Goal: Task Accomplishment & Management: Manage account settings

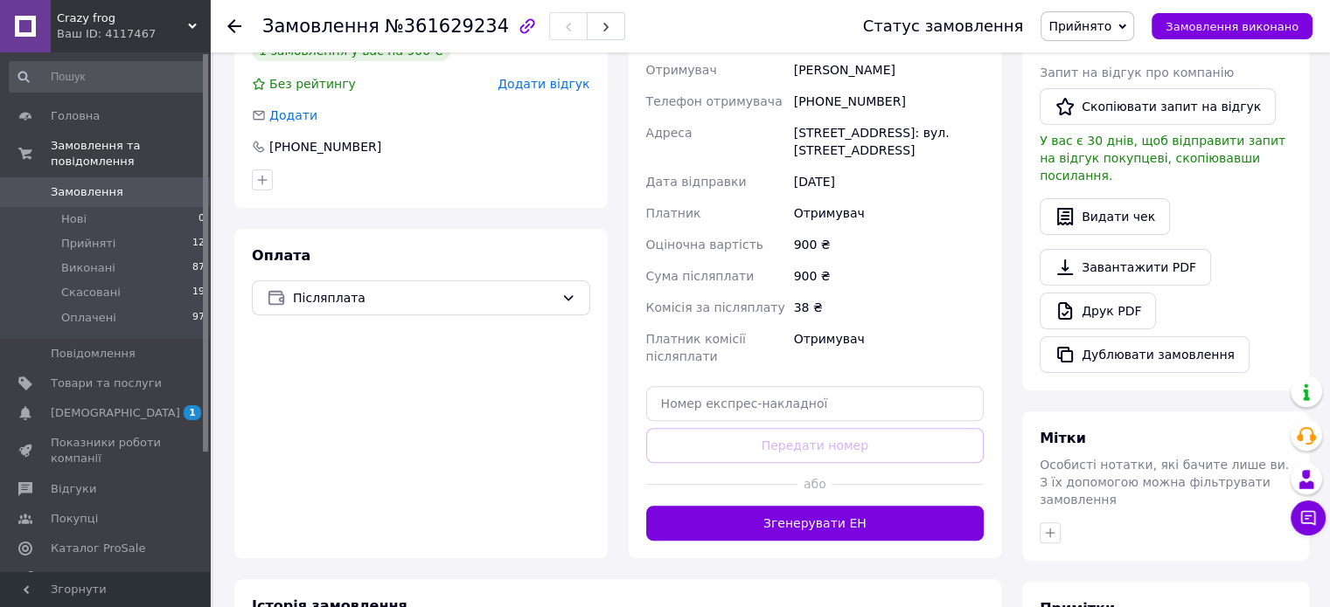
scroll to position [612, 0]
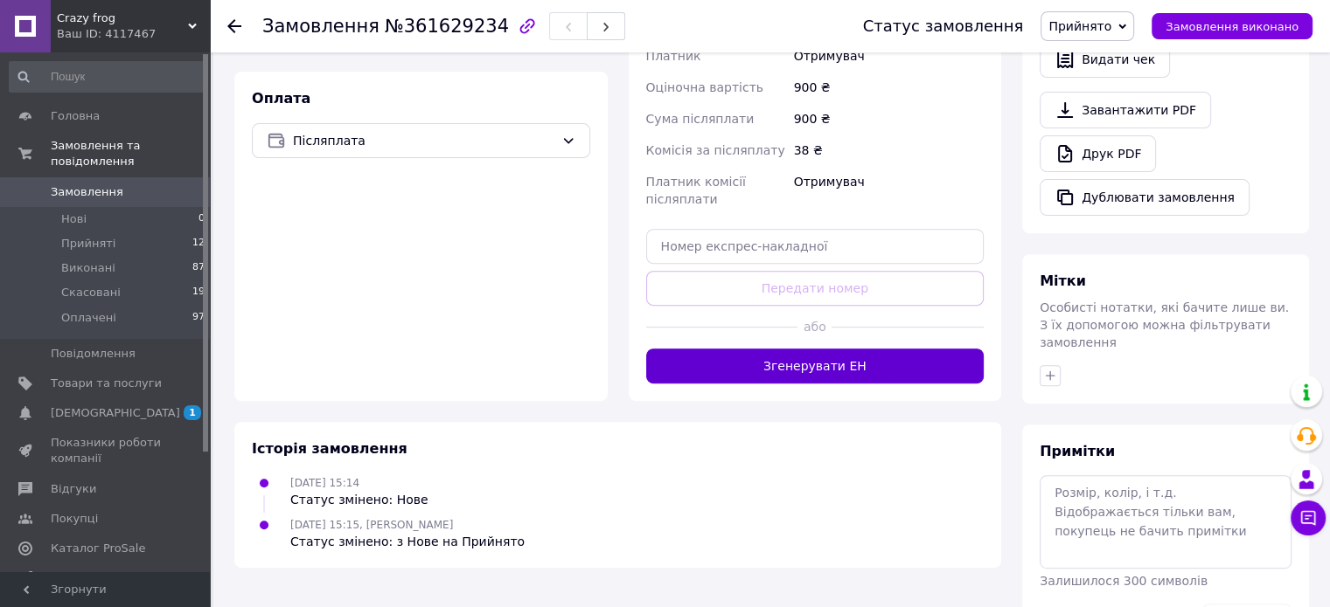
click at [792, 349] on button "Згенерувати ЕН" at bounding box center [815, 366] width 338 height 35
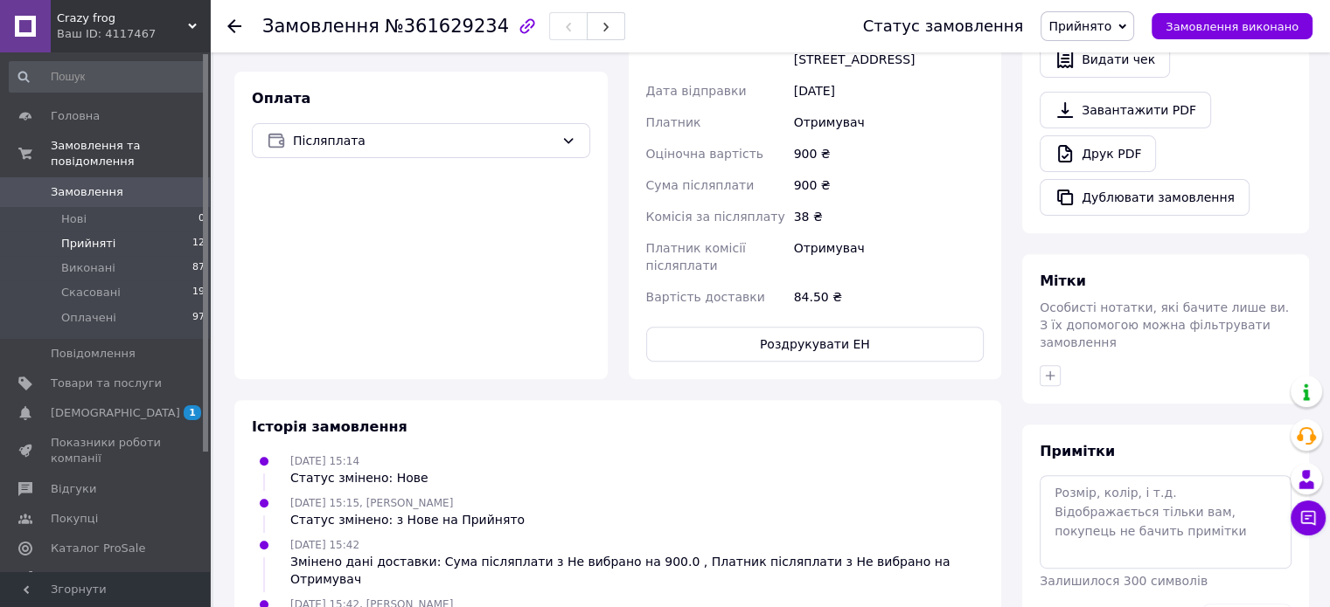
click at [94, 236] on span "Прийняті" at bounding box center [88, 244] width 54 height 16
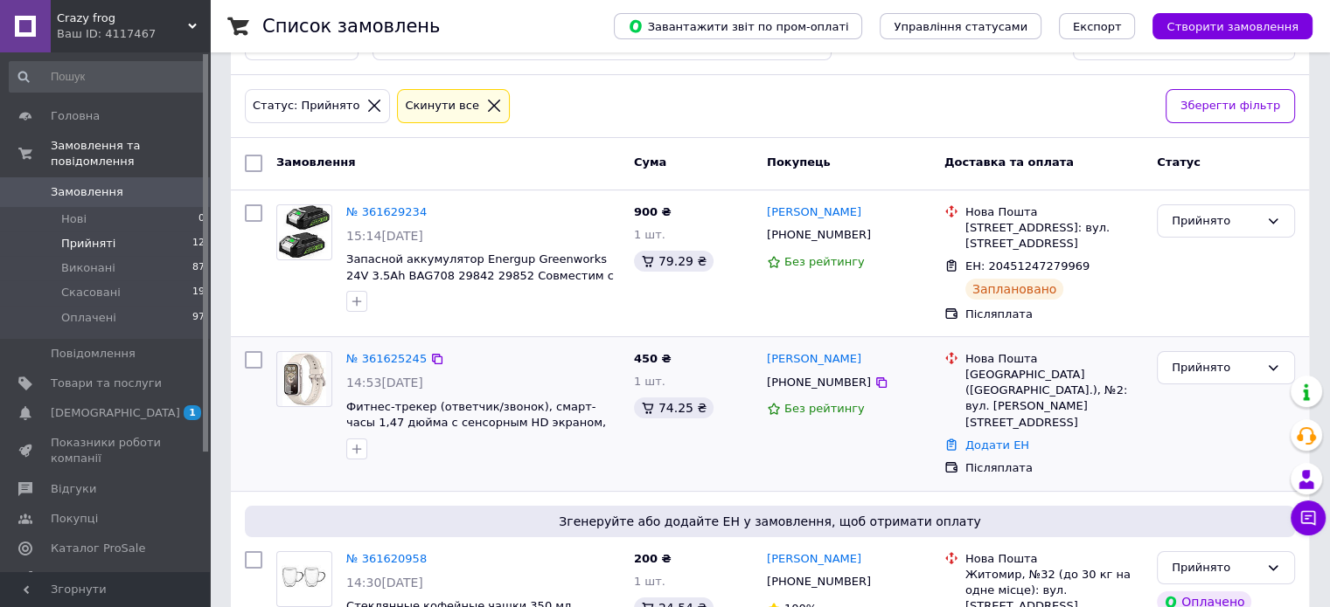
scroll to position [175, 0]
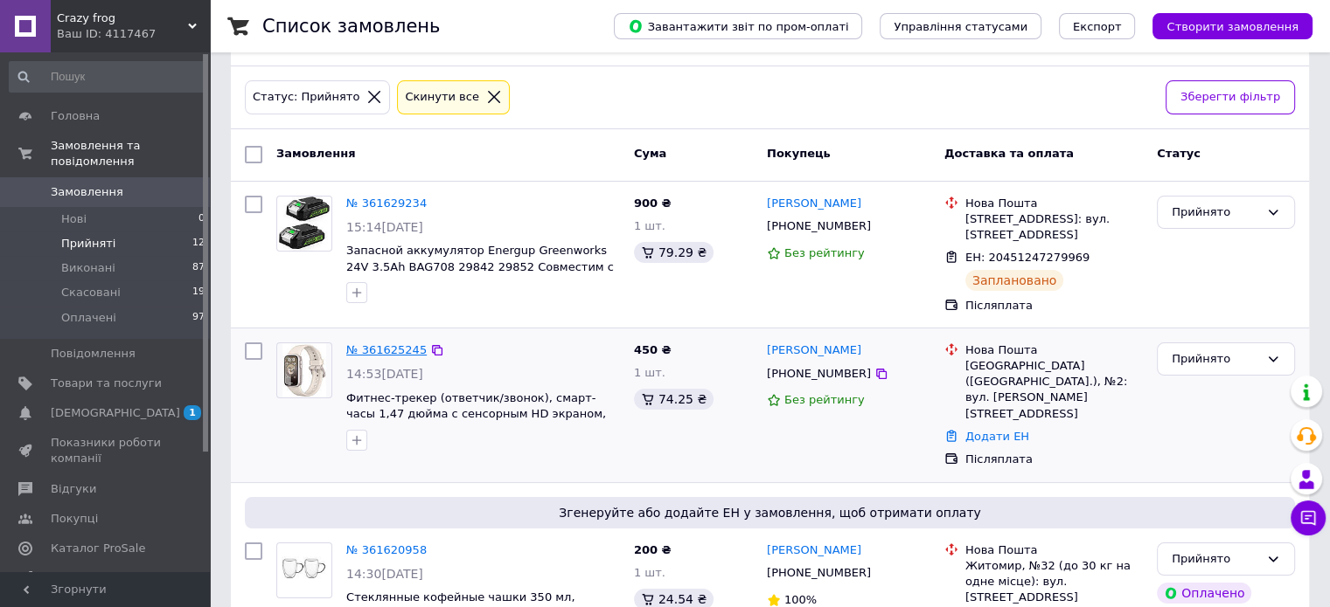
click at [399, 344] on link "№ 361625245" at bounding box center [386, 350] width 80 height 13
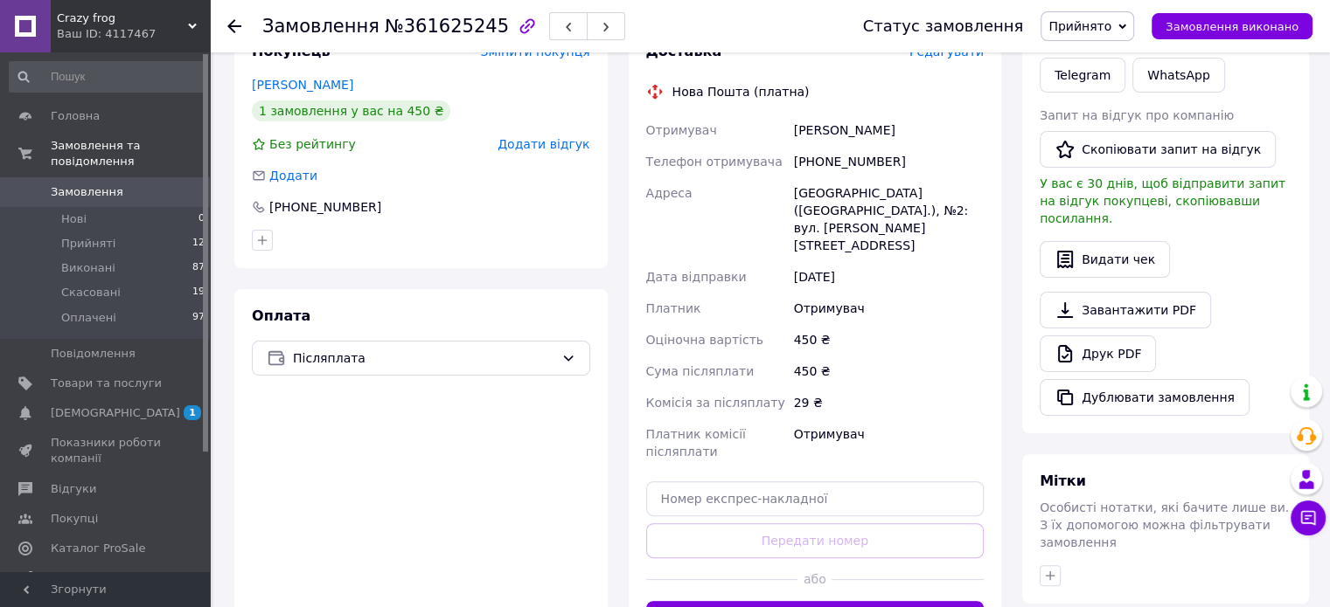
scroll to position [488, 0]
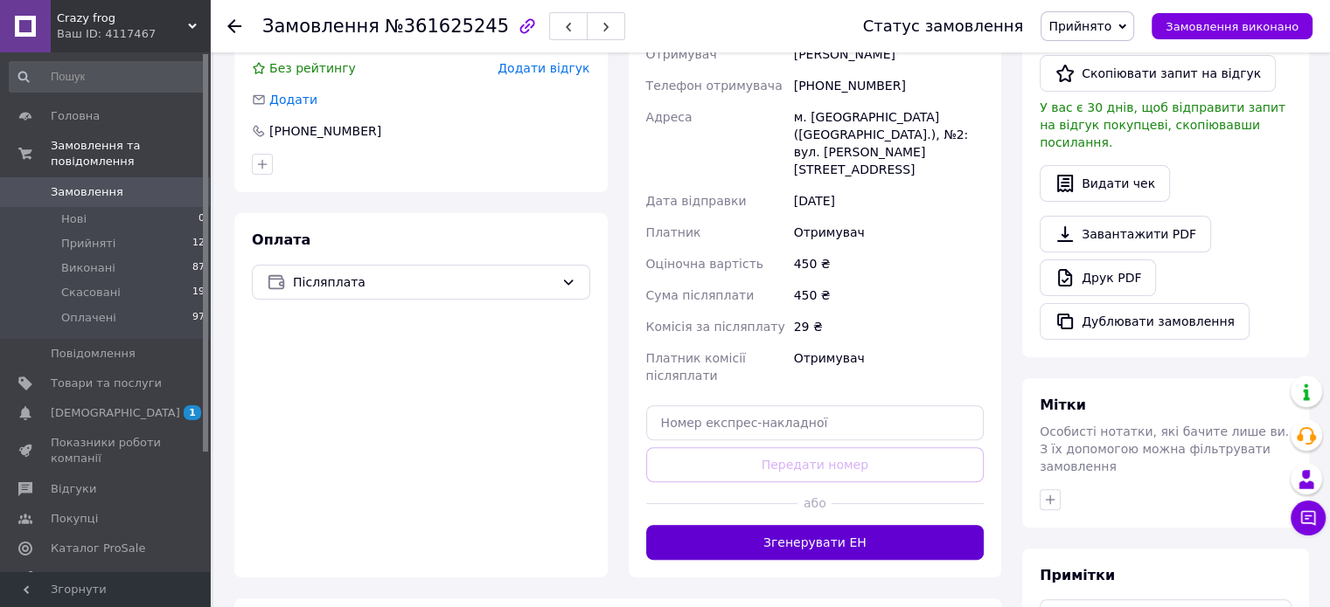
click at [790, 525] on button "Згенерувати ЕН" at bounding box center [815, 542] width 338 height 35
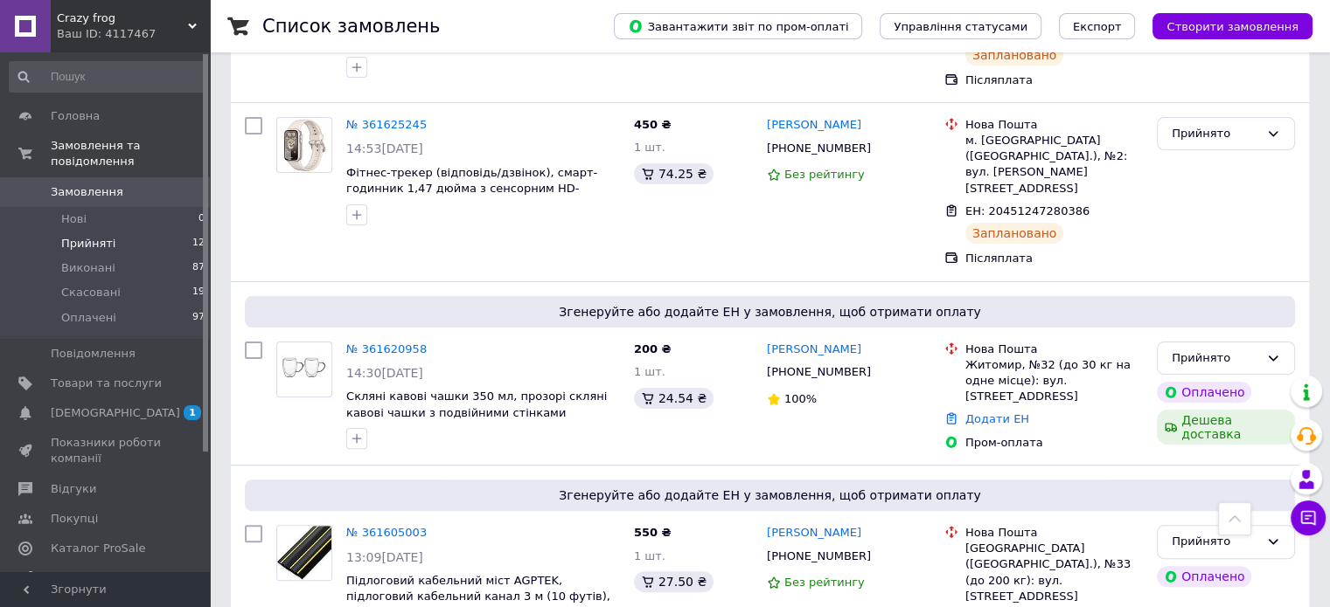
scroll to position [439, 0]
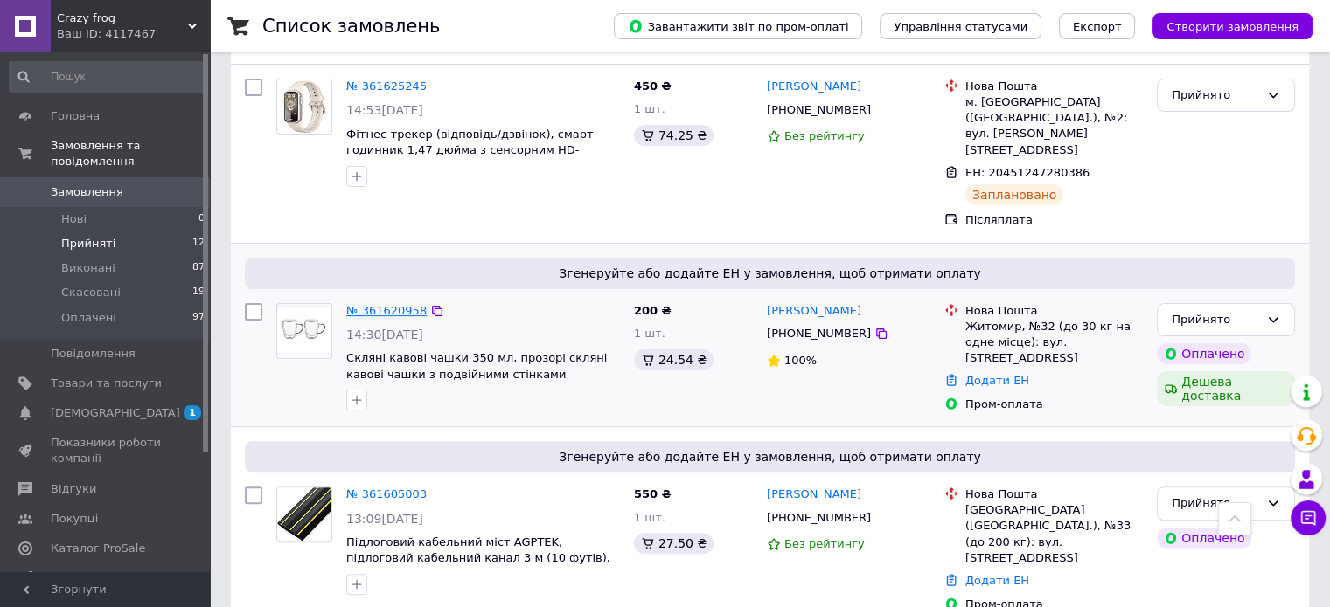
click at [385, 304] on link "№ 361620958" at bounding box center [386, 310] width 80 height 13
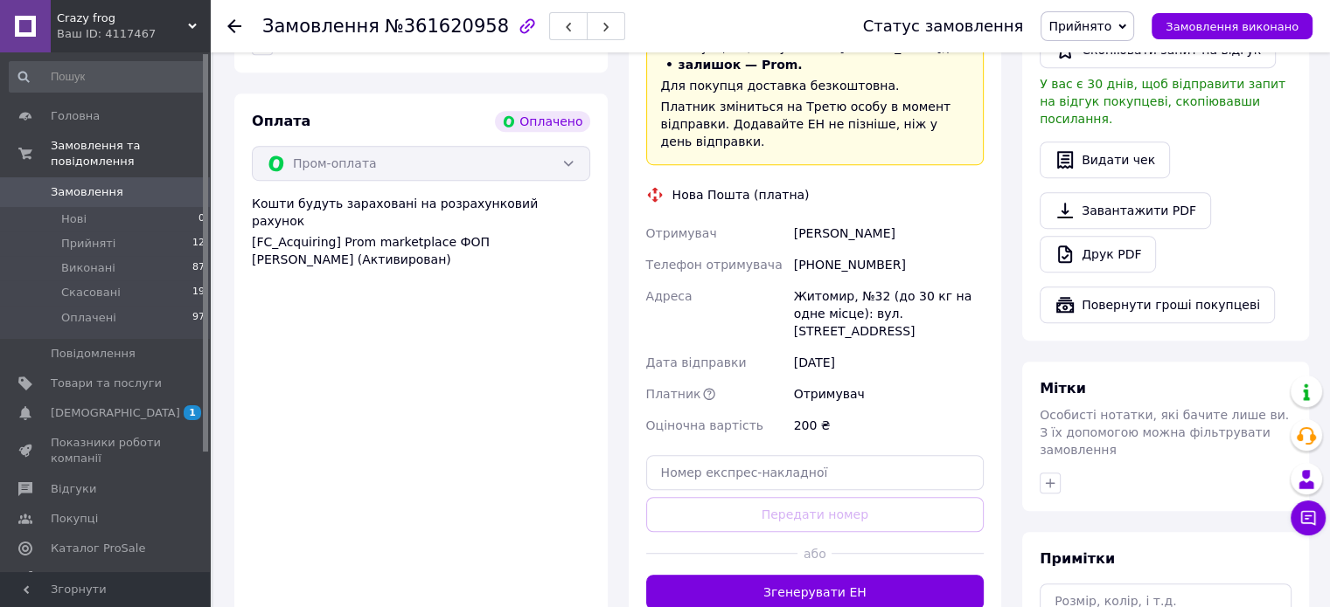
scroll to position [1042, 0]
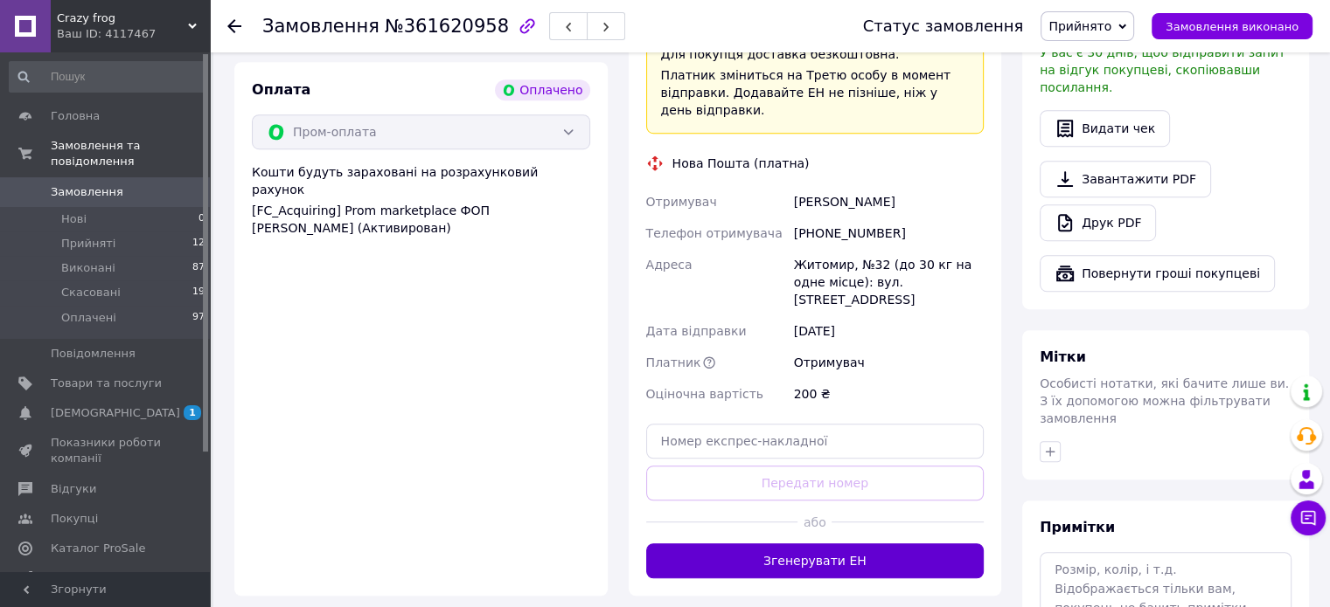
click at [825, 544] on button "Згенерувати ЕН" at bounding box center [815, 561] width 338 height 35
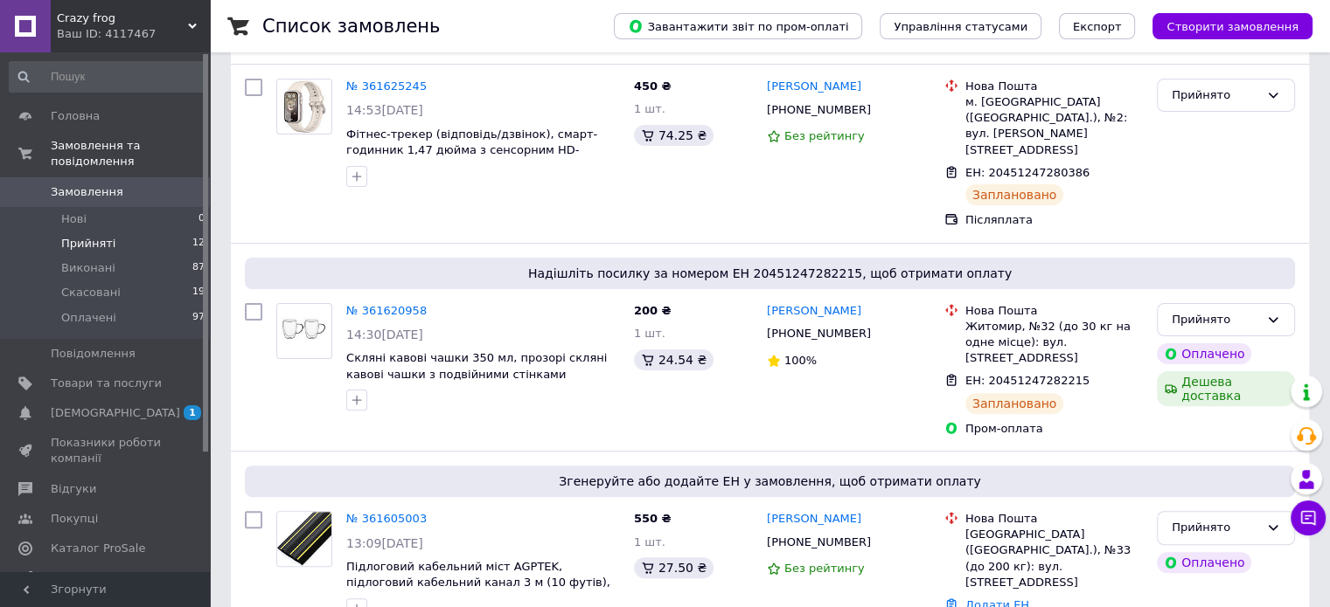
scroll to position [701, 0]
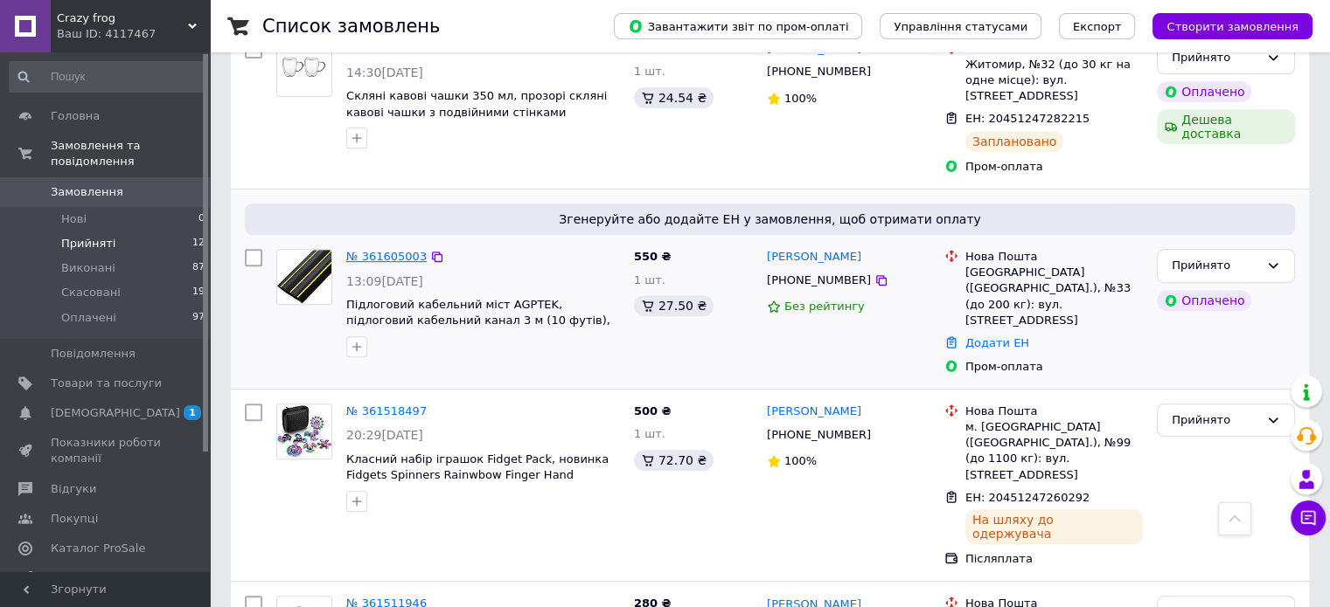
click at [367, 250] on link "№ 361605003" at bounding box center [386, 256] width 80 height 13
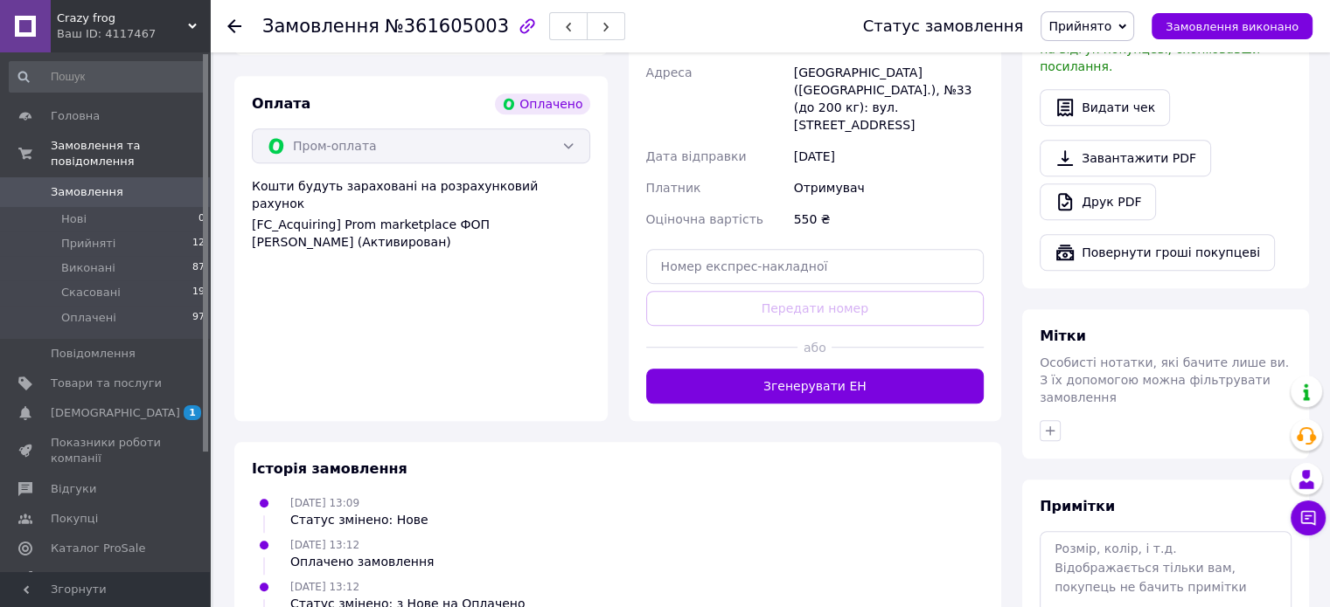
scroll to position [1150, 0]
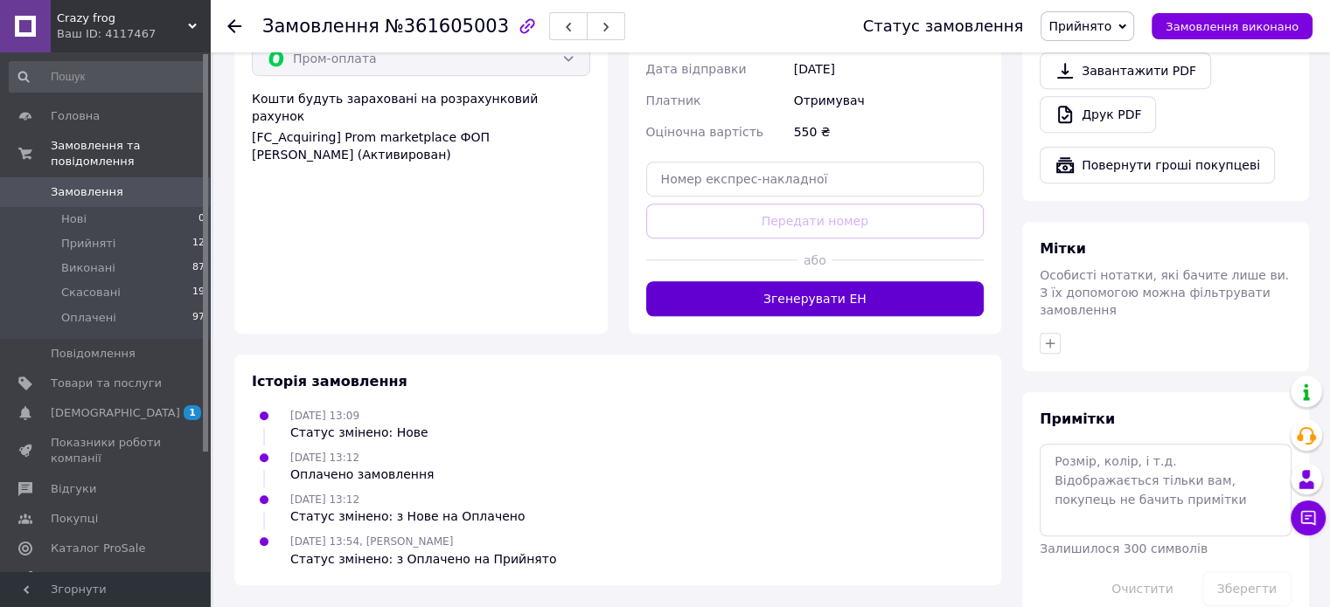
click at [900, 281] on button "Згенерувати ЕН" at bounding box center [815, 298] width 338 height 35
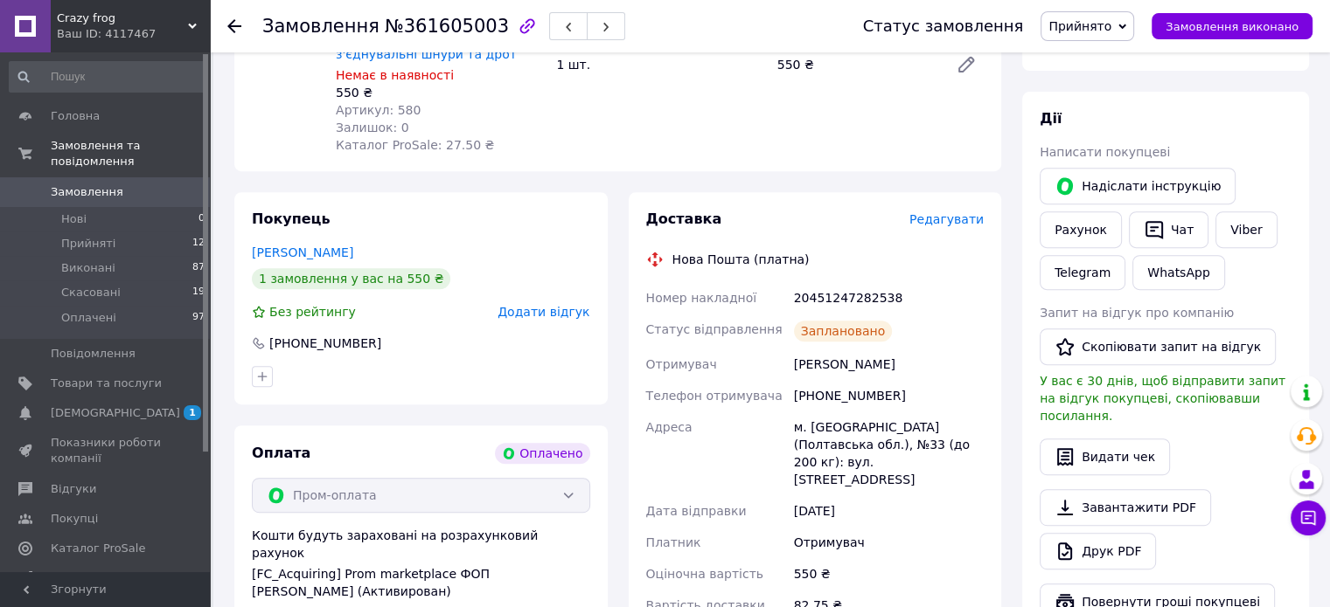
scroll to position [626, 0]
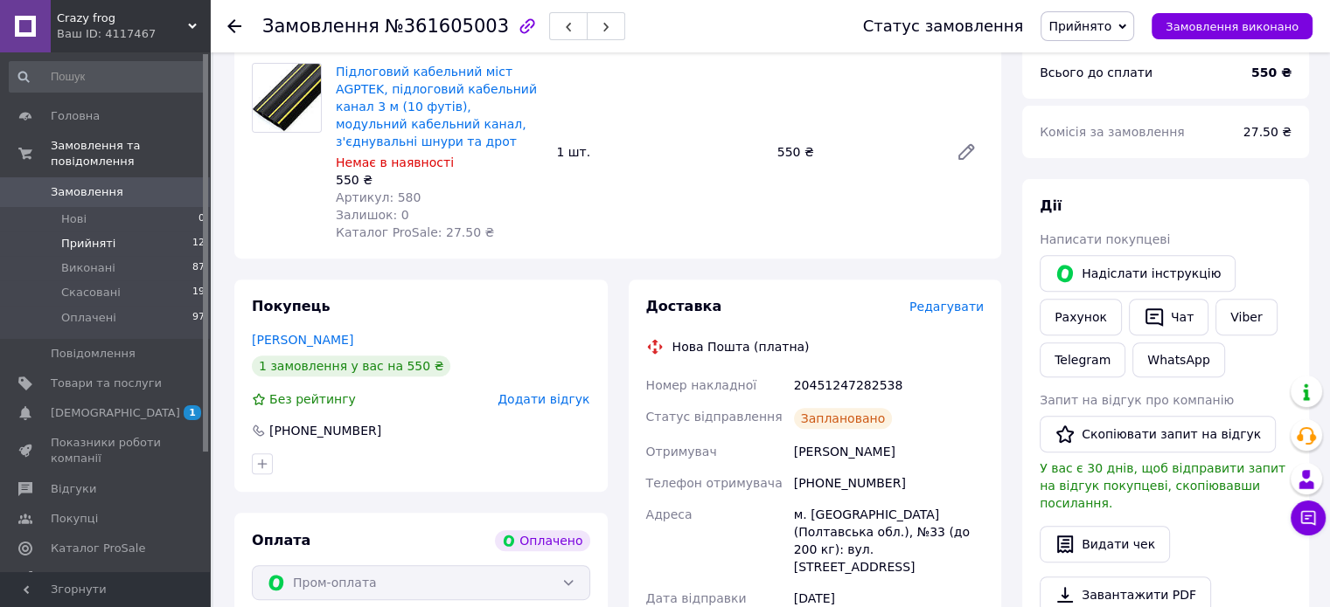
click at [88, 236] on span "Прийняті" at bounding box center [88, 244] width 54 height 16
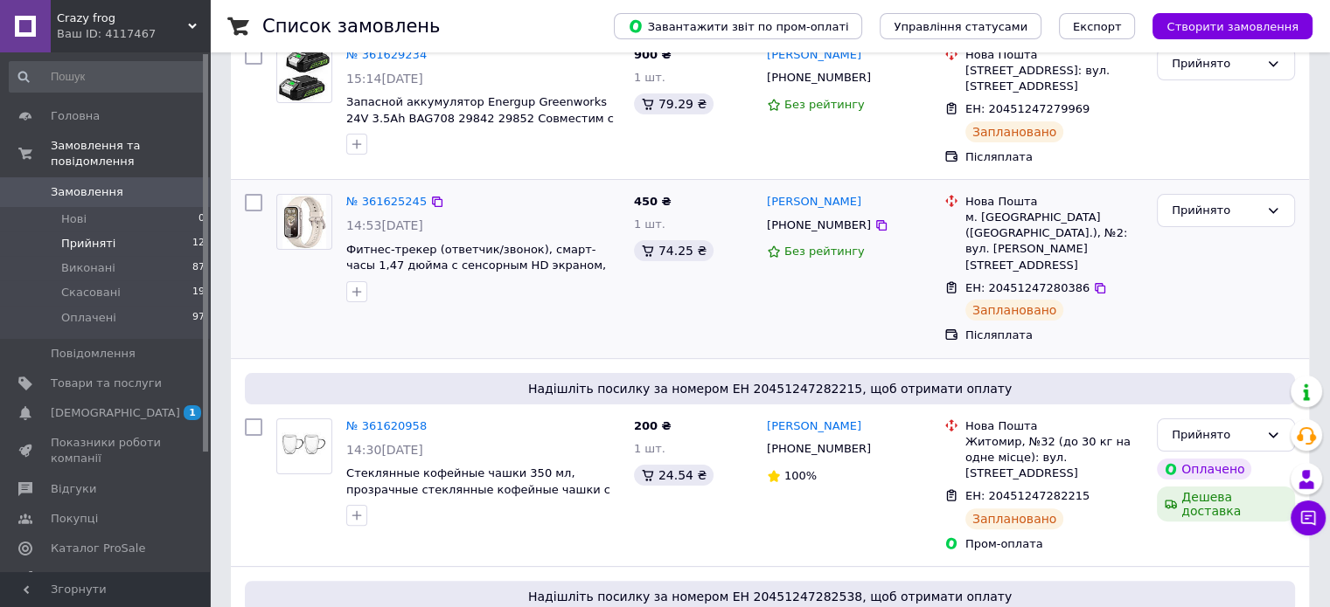
scroll to position [350, 0]
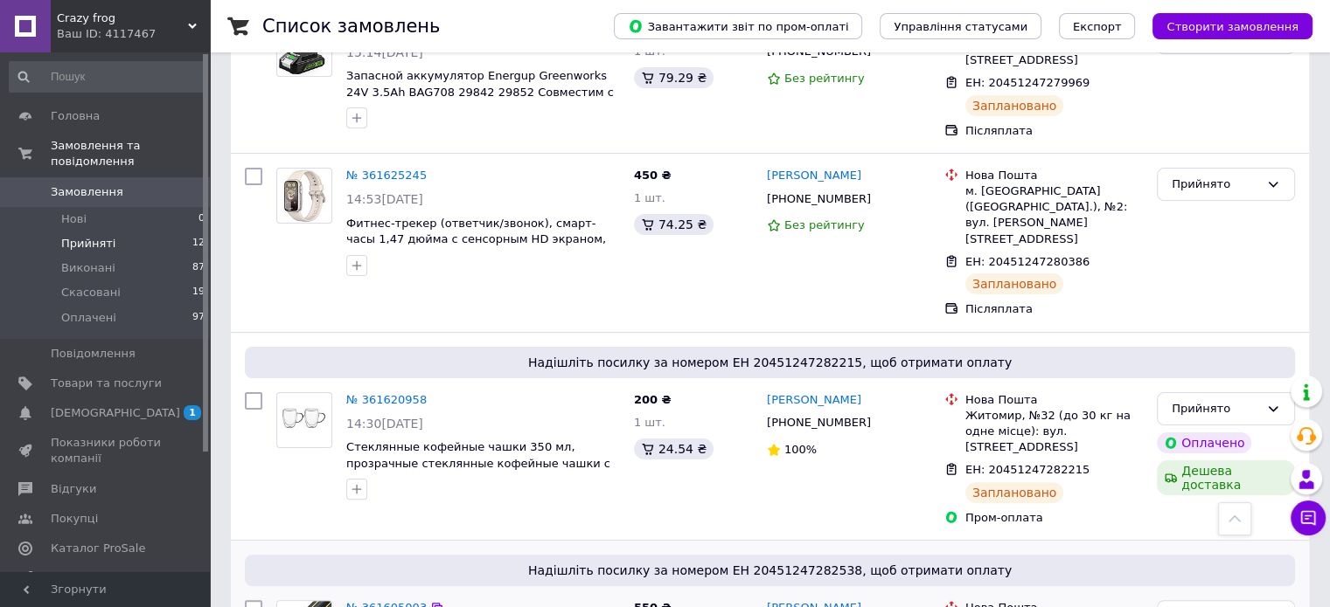
click at [385, 599] on div "№ 361605003" at bounding box center [386, 609] width 84 height 20
click at [385, 601] on link "№ 361605003" at bounding box center [386, 607] width 80 height 13
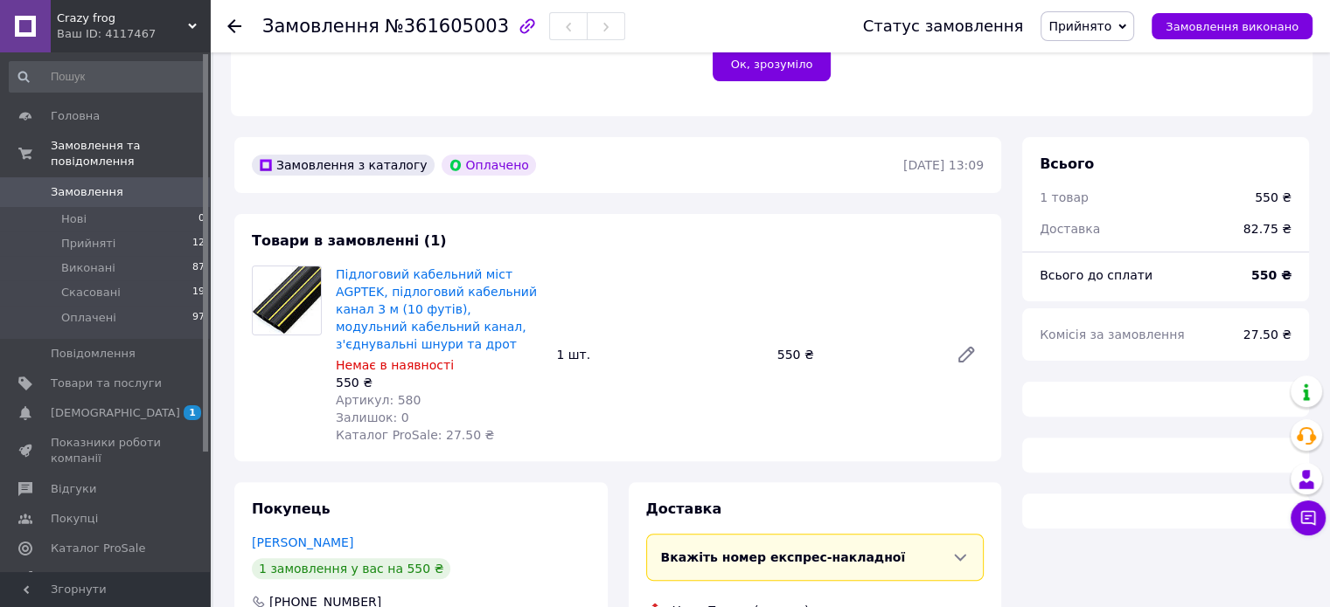
scroll to position [571, 0]
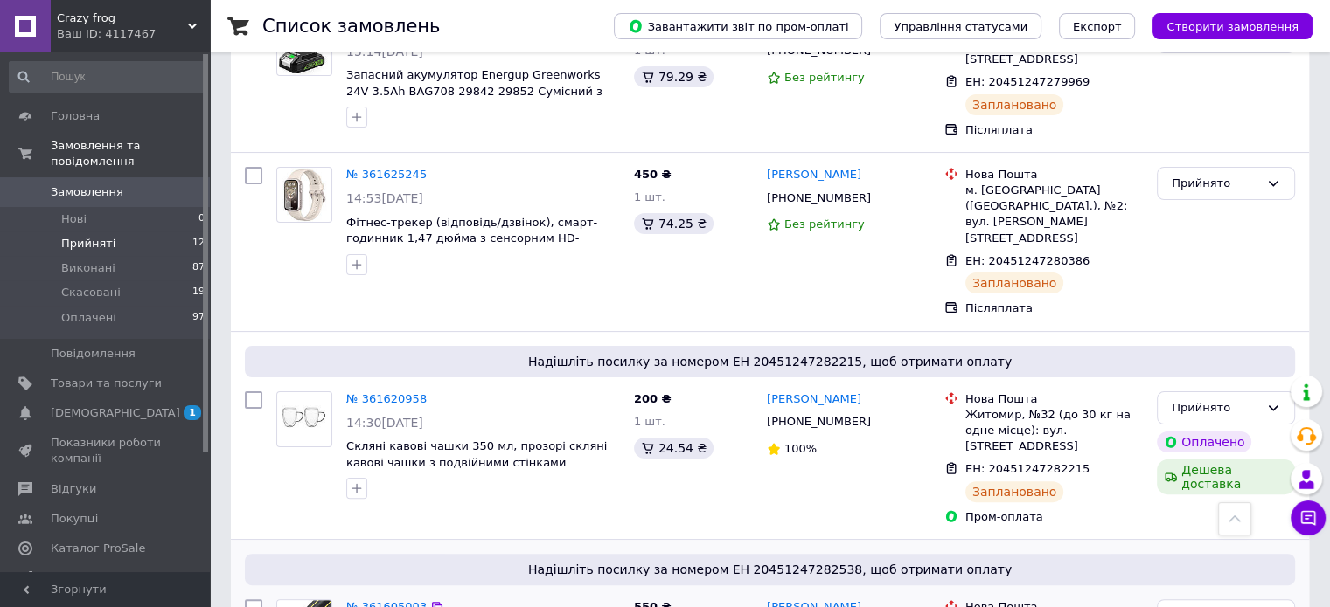
scroll to position [524, 0]
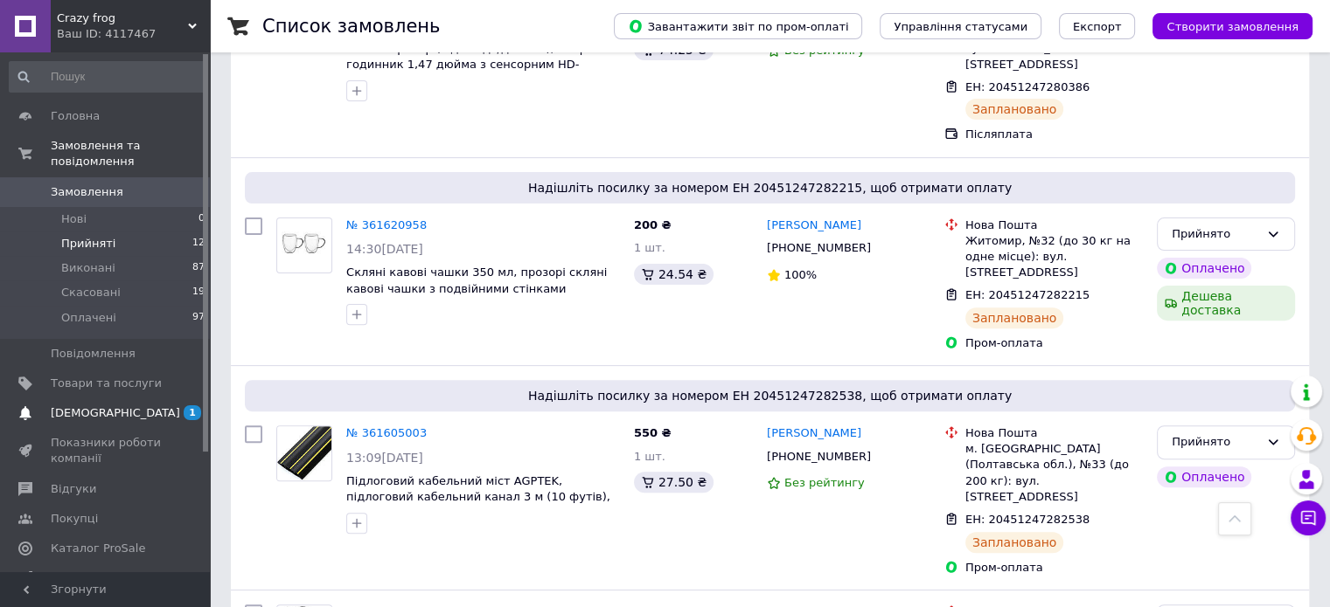
click at [142, 406] on span "[DEMOGRAPHIC_DATA]" at bounding box center [106, 414] width 111 height 16
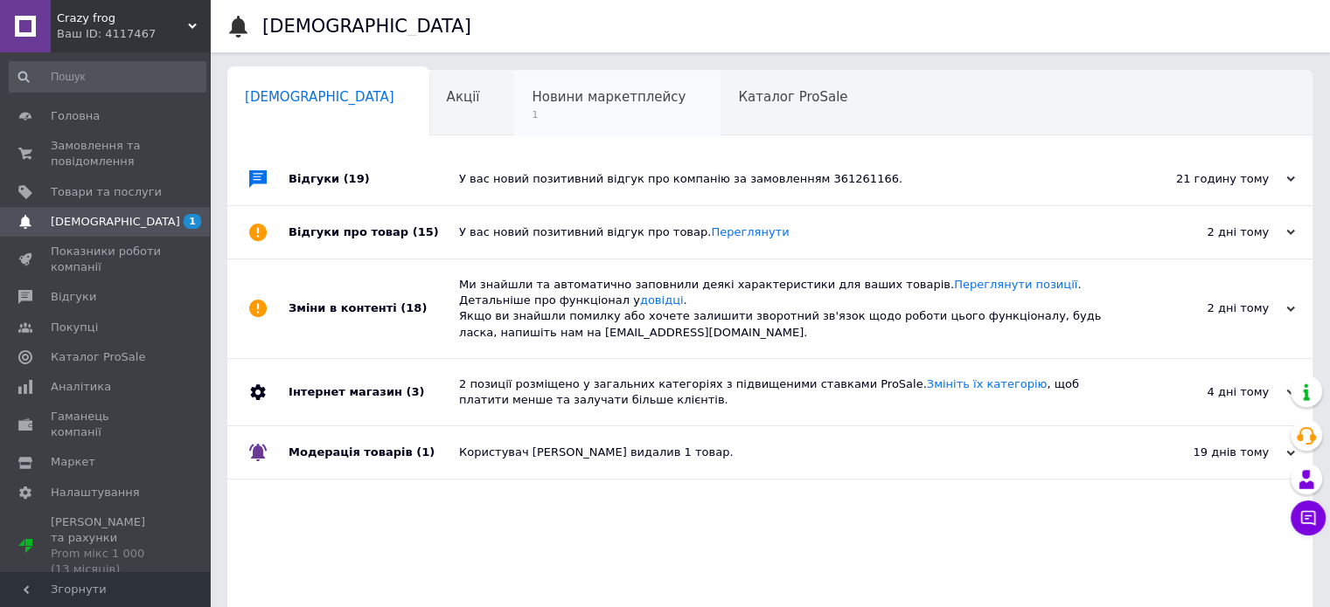
click at [531, 111] on span "1" at bounding box center [608, 114] width 154 height 13
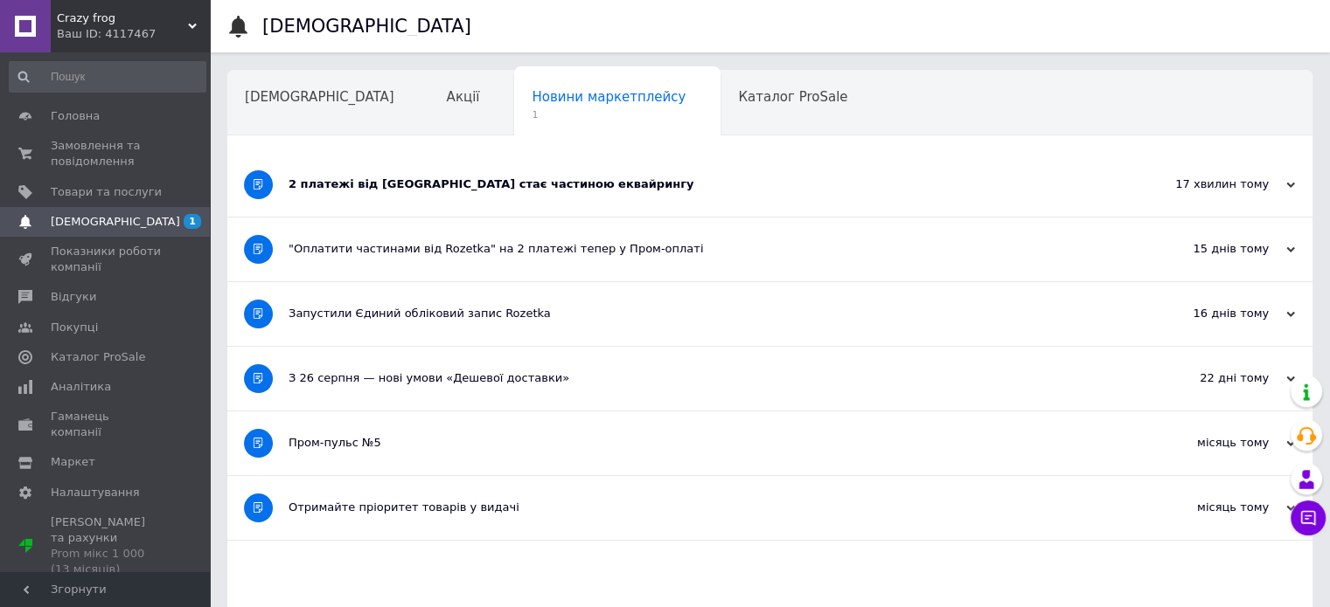
click at [517, 191] on div "2 платежі від Rozetka стає частиною еквайрингу" at bounding box center [703, 185] width 831 height 16
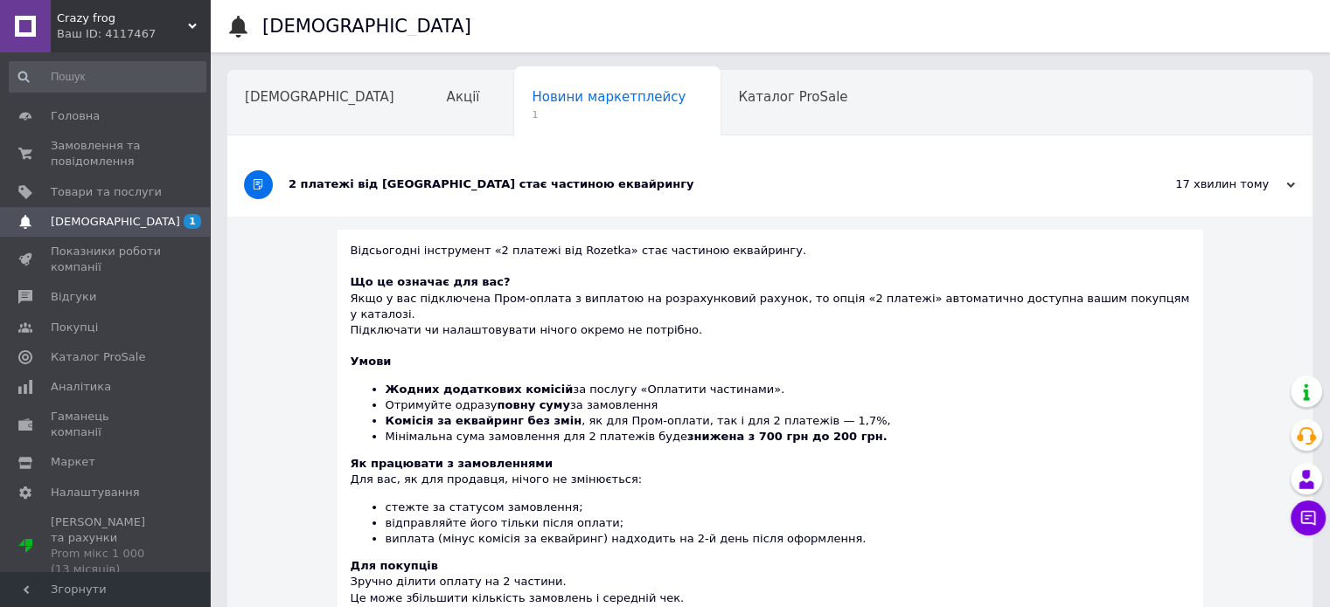
scroll to position [413, 0]
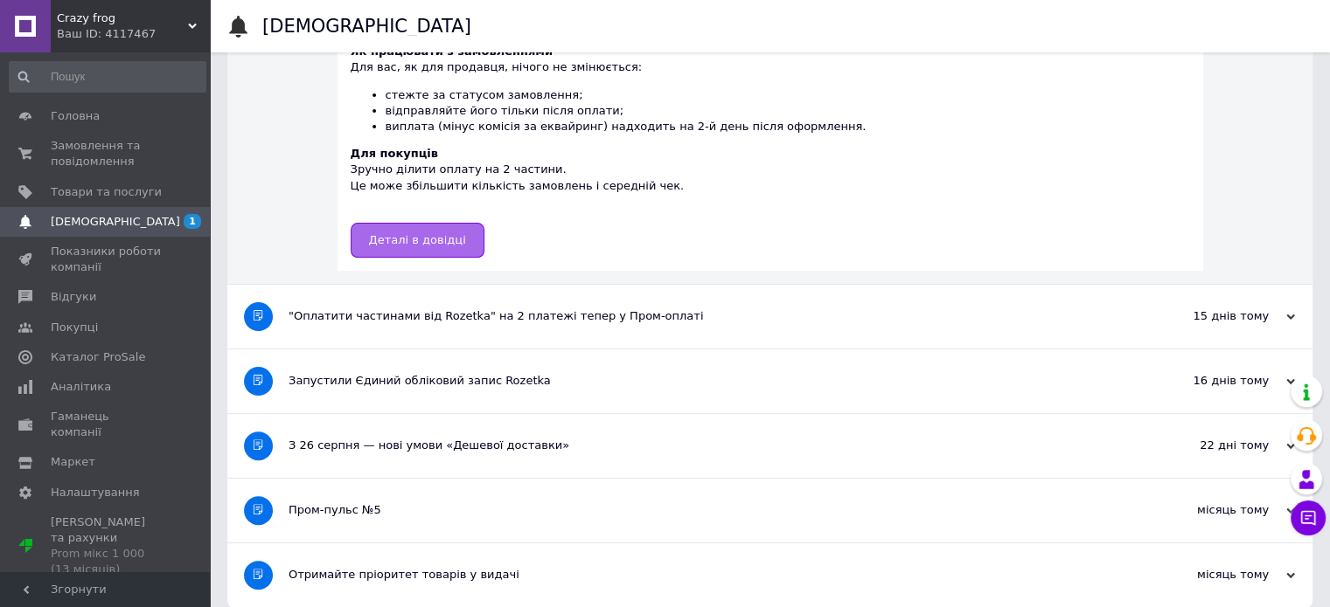
click at [462, 233] on span "Деталі в довідці" at bounding box center [417, 239] width 97 height 13
click at [112, 115] on span "Головна" at bounding box center [106, 116] width 111 height 16
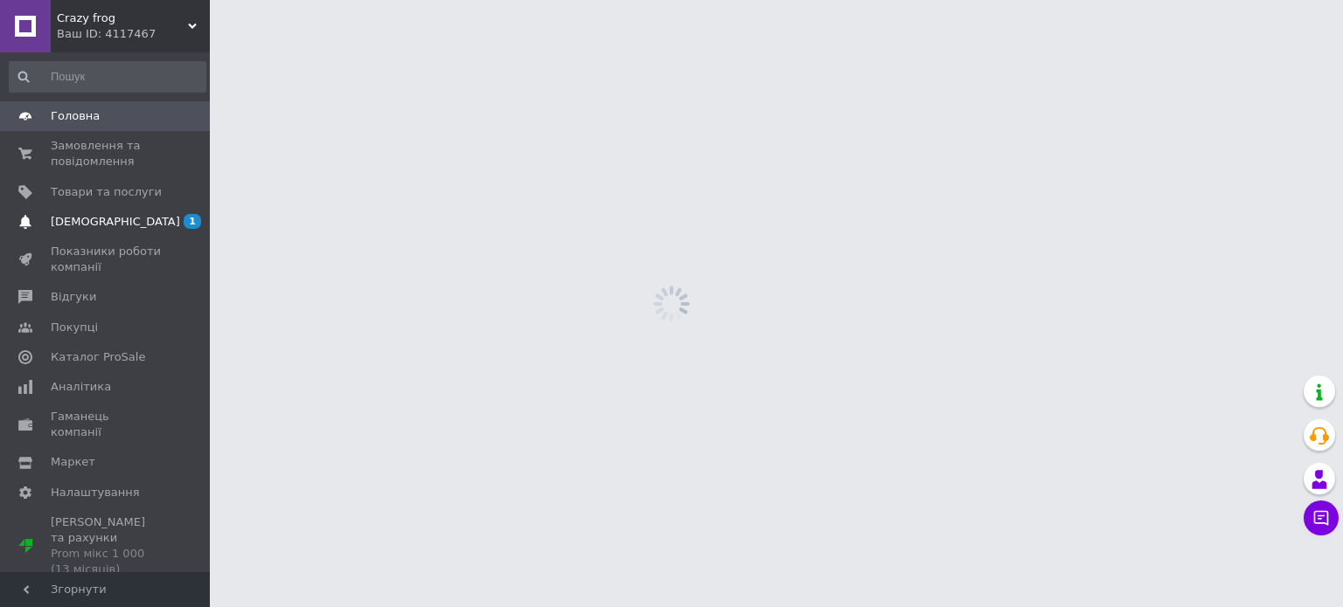
click at [154, 214] on span "[DEMOGRAPHIC_DATA]" at bounding box center [106, 222] width 111 height 16
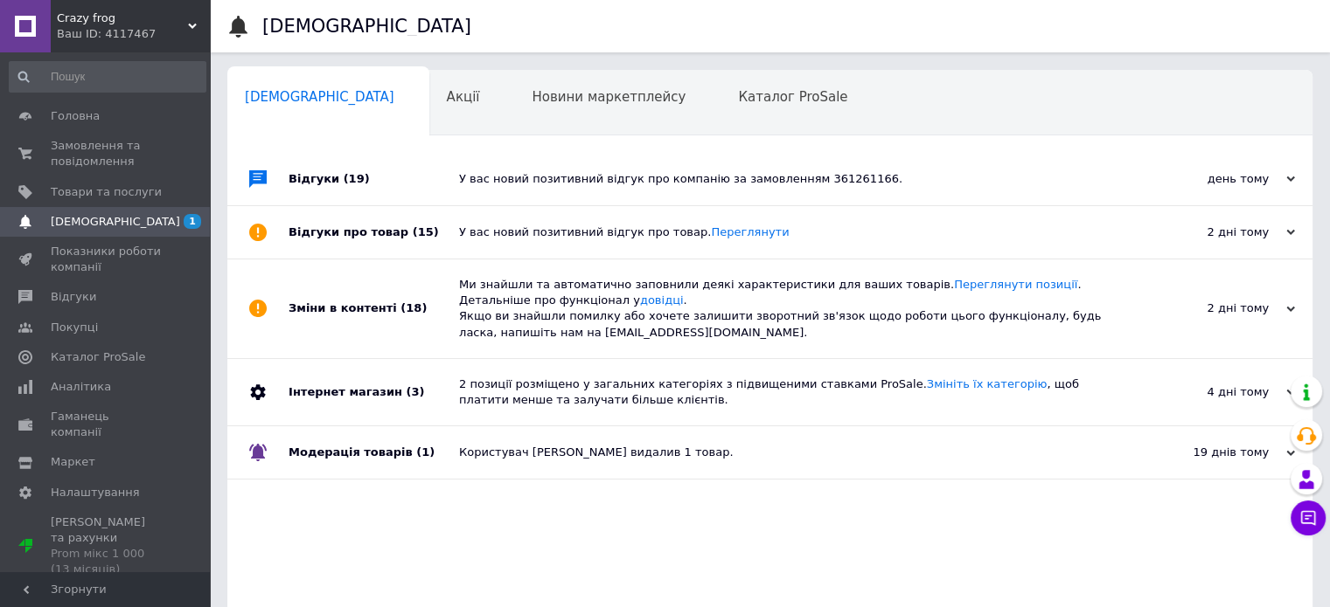
click at [568, 177] on div "У вас новий позитивний відгук про компанію за замовленням 361261166." at bounding box center [789, 179] width 661 height 16
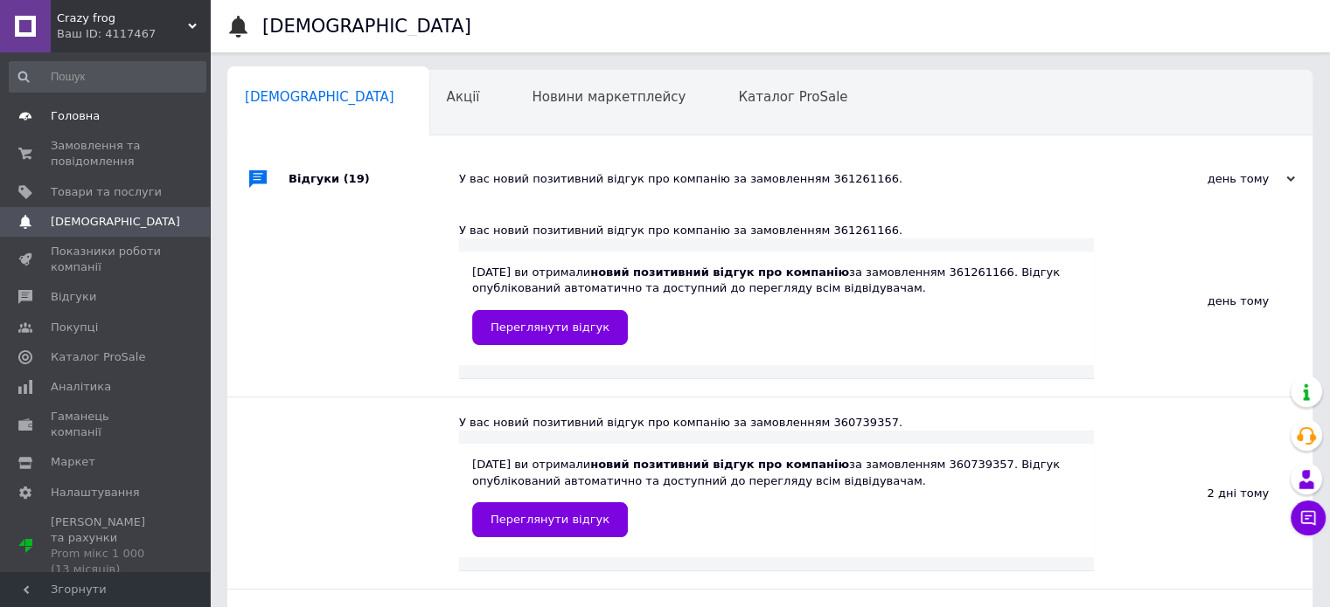
click at [116, 108] on link "Головна" at bounding box center [107, 116] width 215 height 30
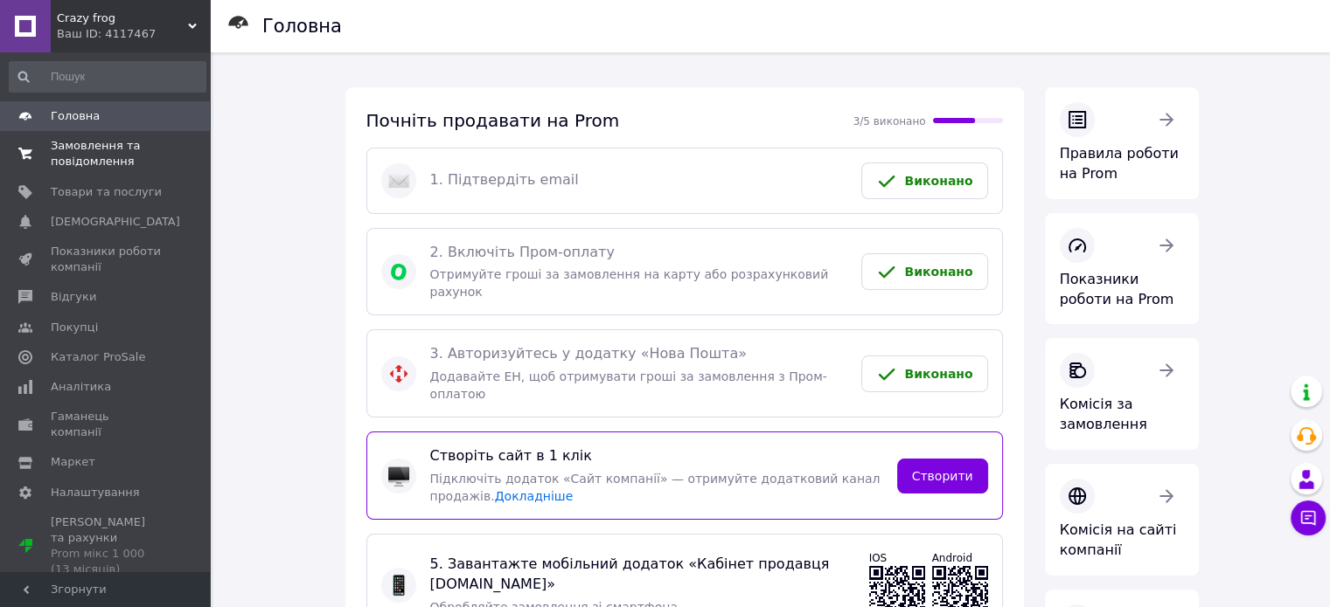
click at [108, 159] on span "Замовлення та повідомлення" at bounding box center [106, 153] width 111 height 31
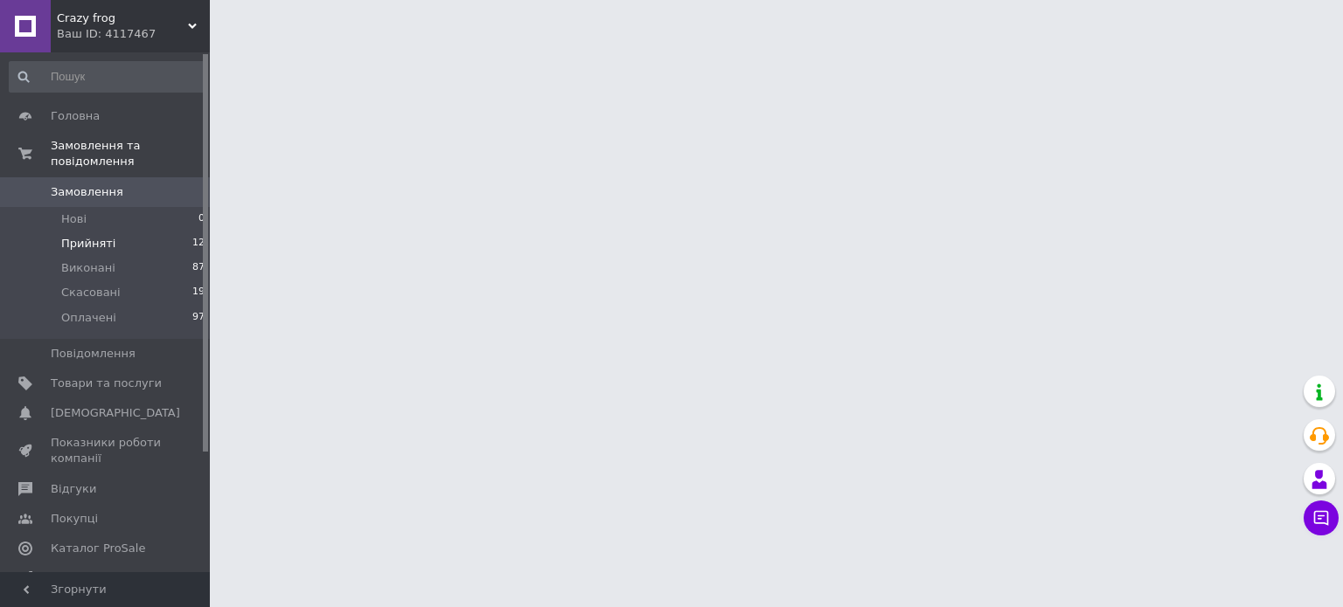
click at [146, 232] on li "Прийняті 12" at bounding box center [107, 244] width 215 height 24
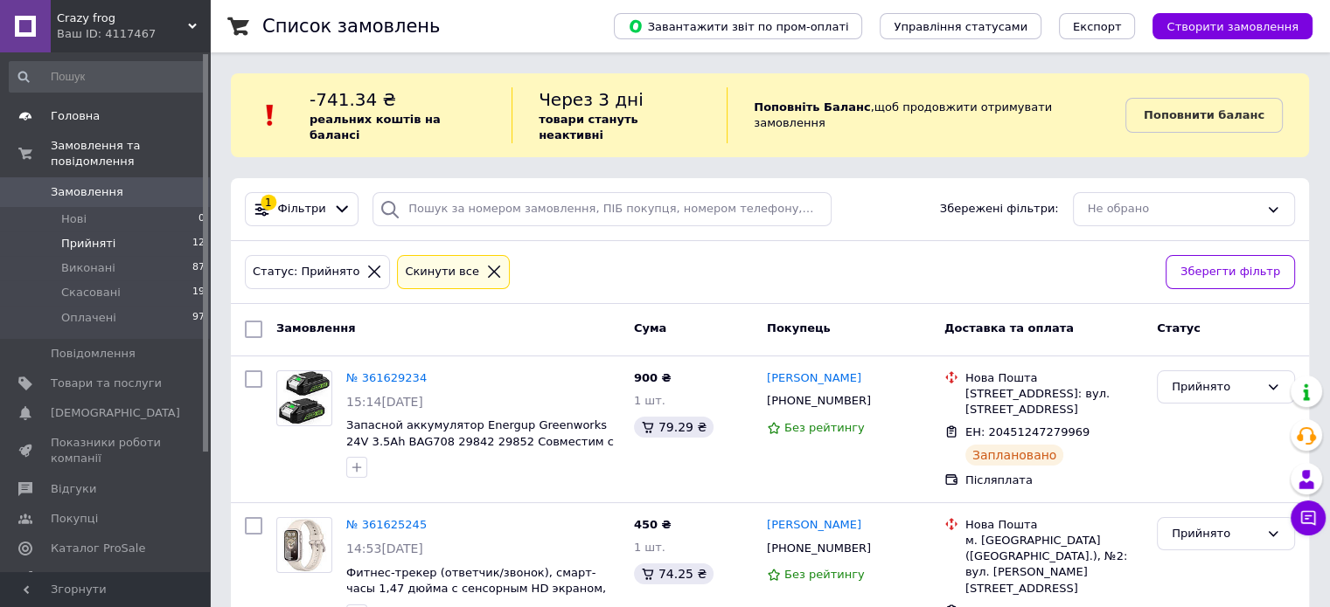
click at [115, 125] on link "Головна" at bounding box center [107, 116] width 215 height 30
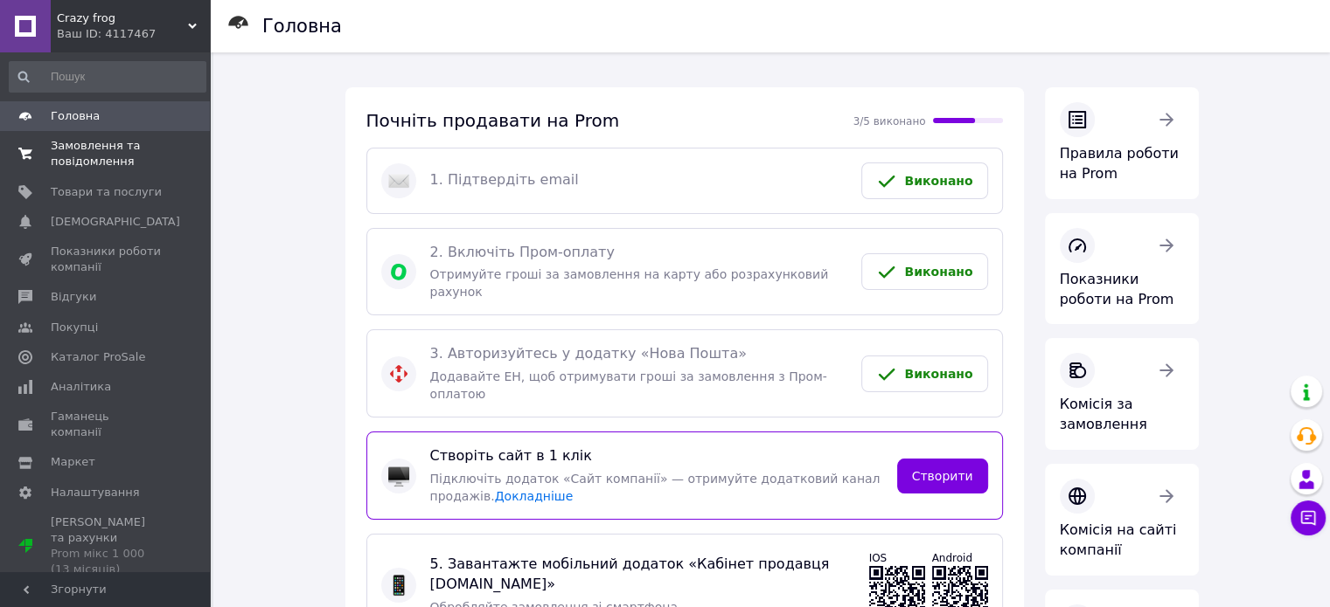
click at [118, 163] on span "Замовлення та повідомлення" at bounding box center [106, 153] width 111 height 31
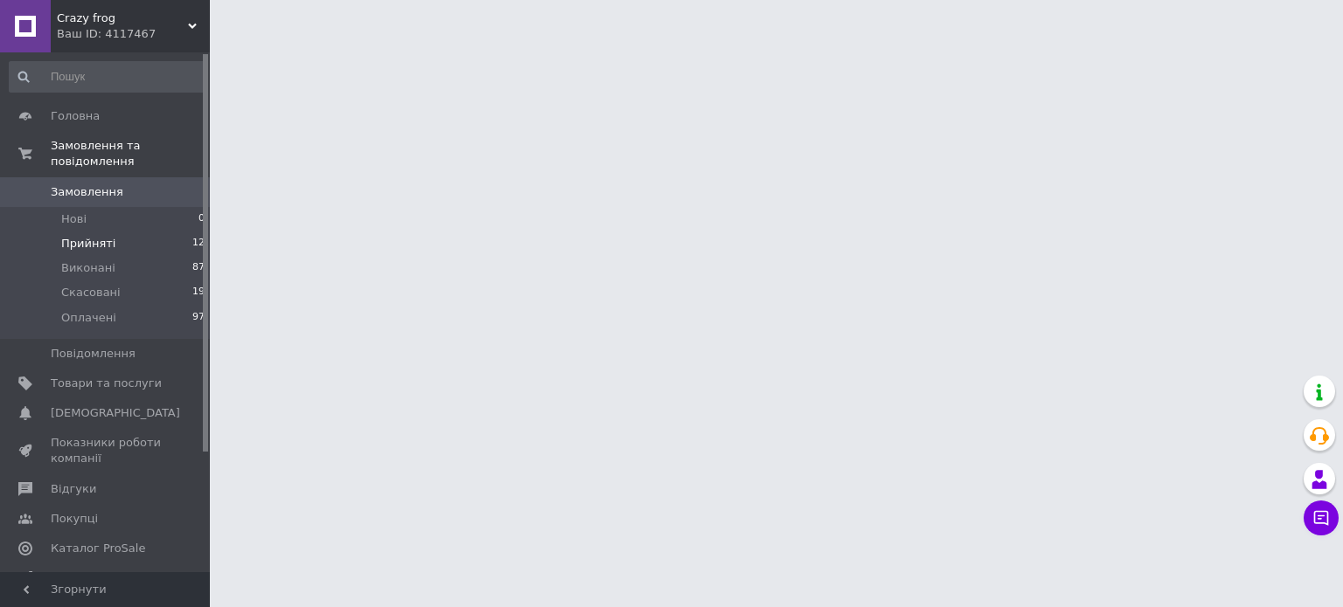
click at [115, 233] on li "Прийняті 12" at bounding box center [107, 244] width 215 height 24
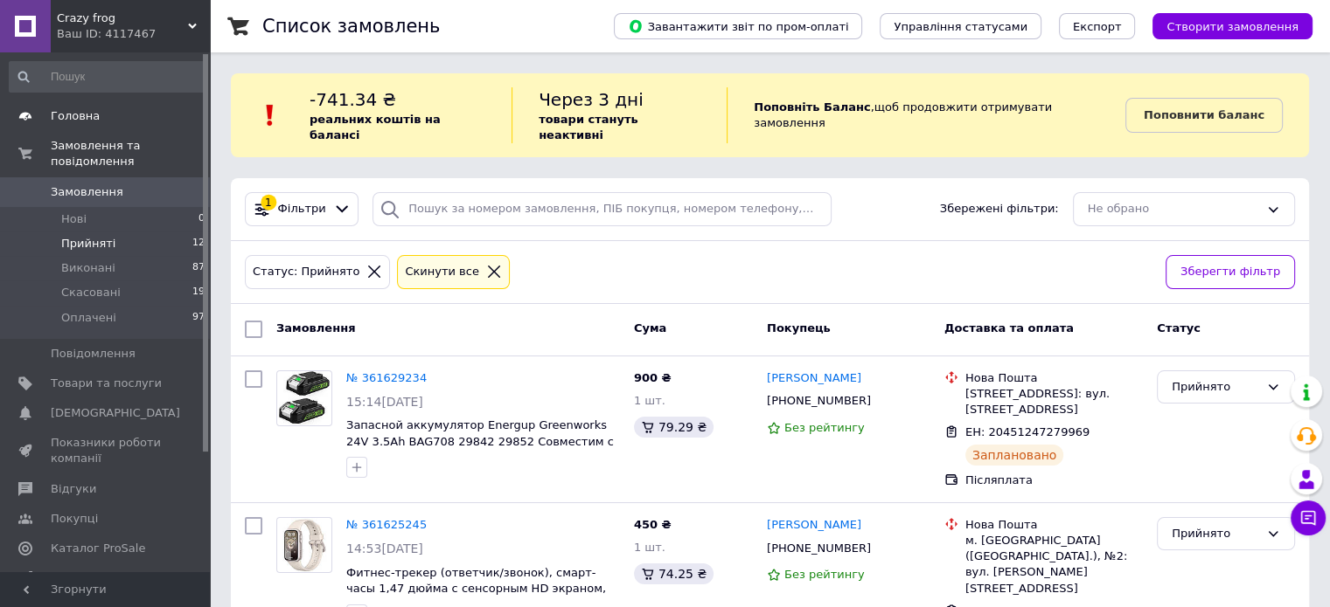
click at [129, 128] on link "Головна" at bounding box center [107, 116] width 215 height 30
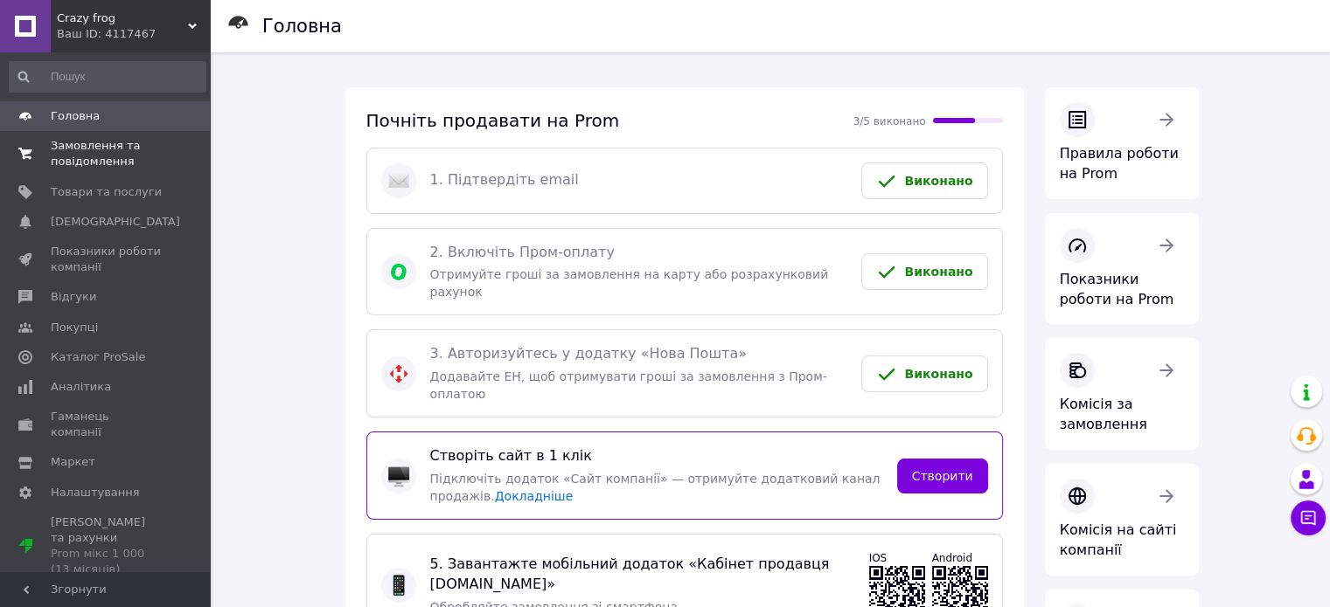
click at [77, 171] on link "Замовлення та повідомлення 0 0" at bounding box center [107, 153] width 215 height 45
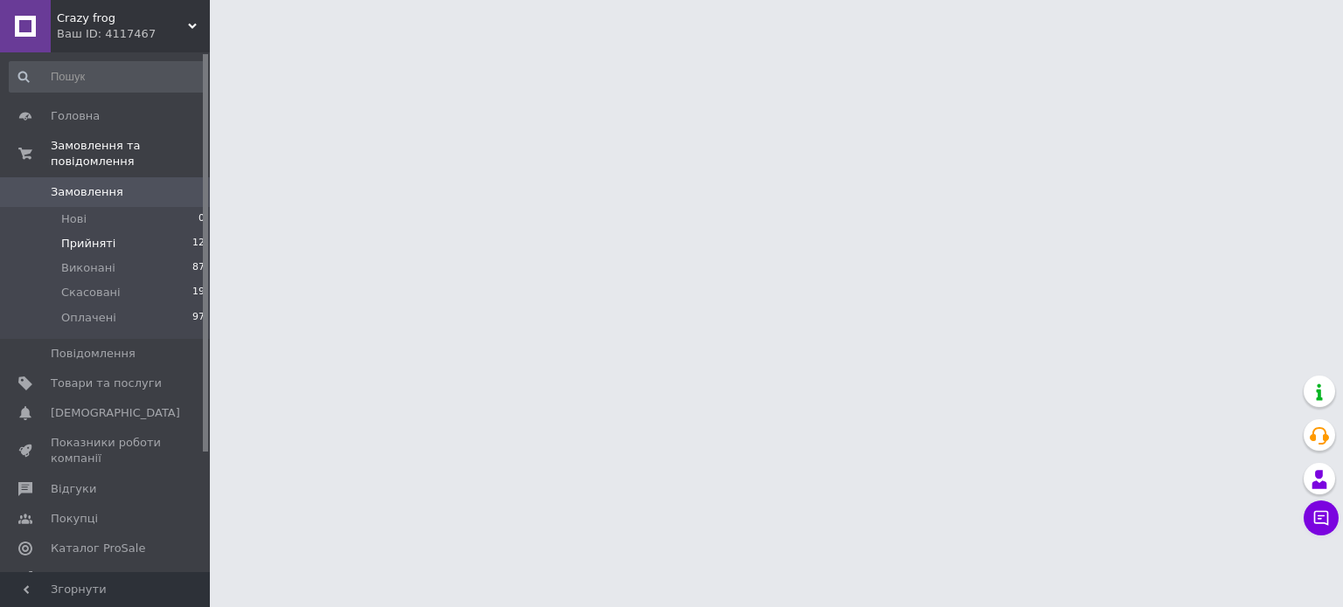
click at [164, 232] on li "Прийняті 12" at bounding box center [107, 244] width 215 height 24
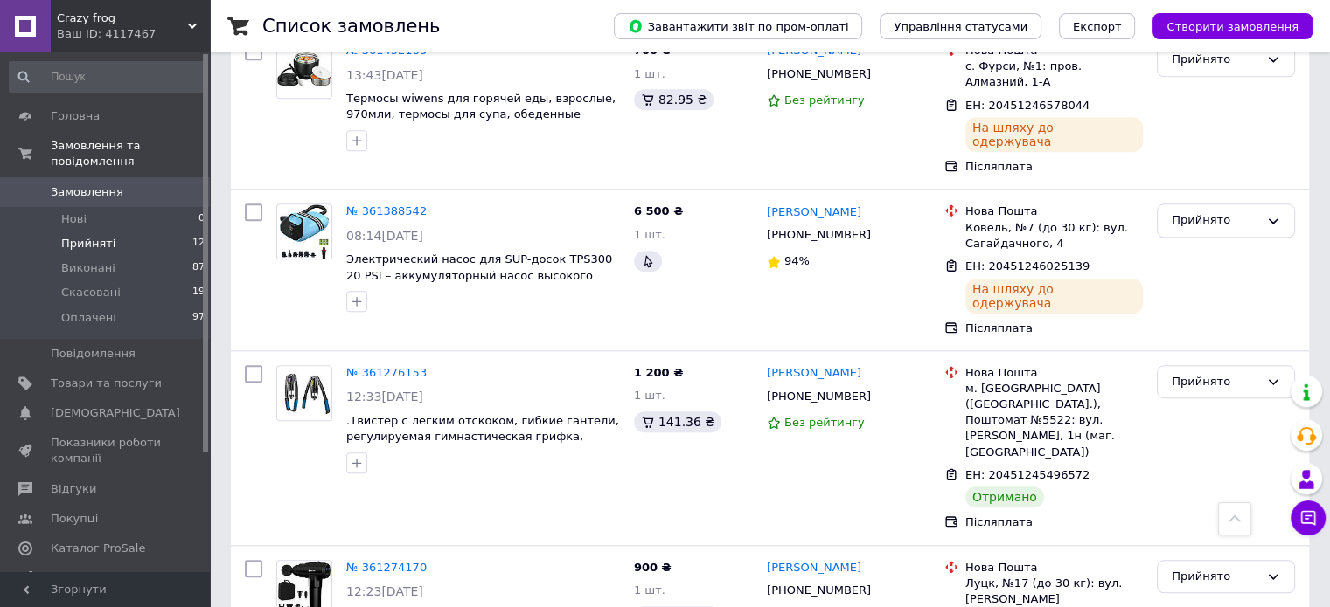
scroll to position [1692, 0]
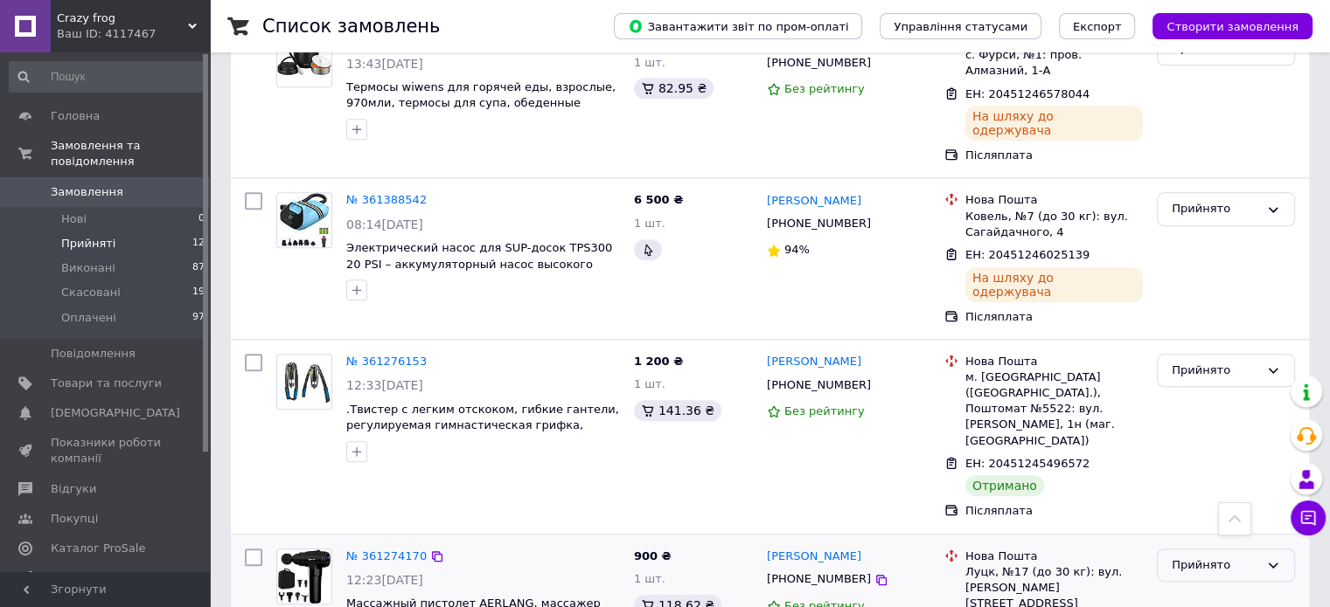
click at [1248, 557] on div "Прийнято" at bounding box center [1214, 566] width 87 height 18
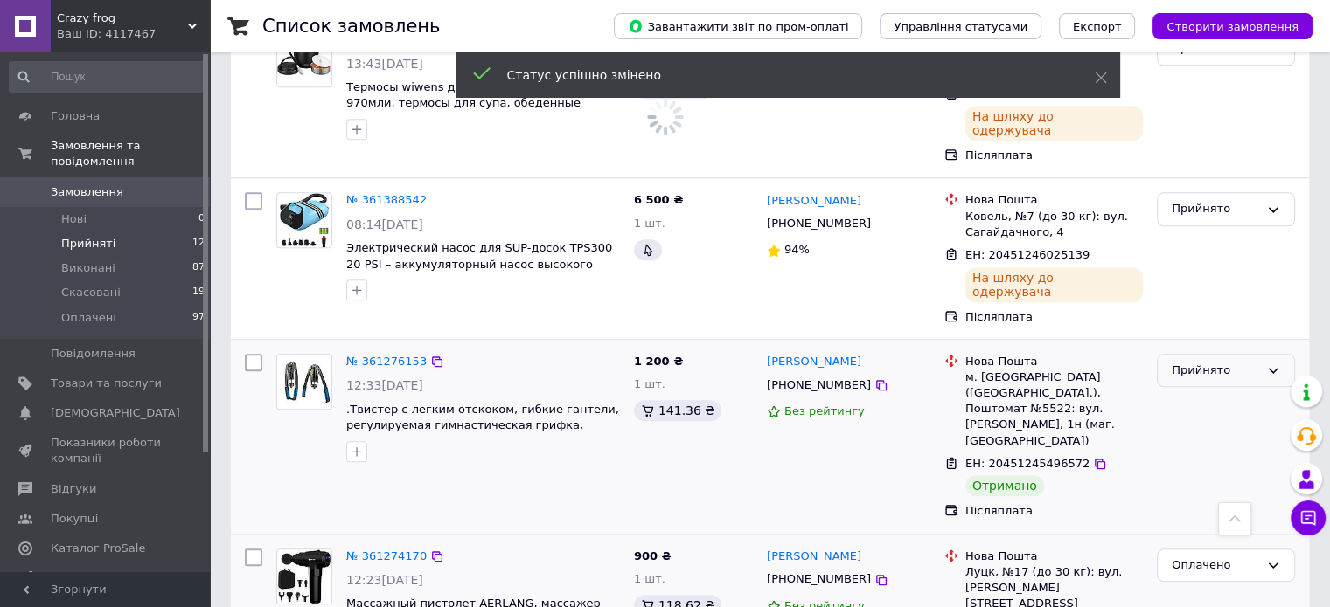
click at [1244, 362] on div "Прийнято" at bounding box center [1214, 371] width 87 height 18
click at [1231, 455] on li "Оплачено" at bounding box center [1225, 471] width 136 height 32
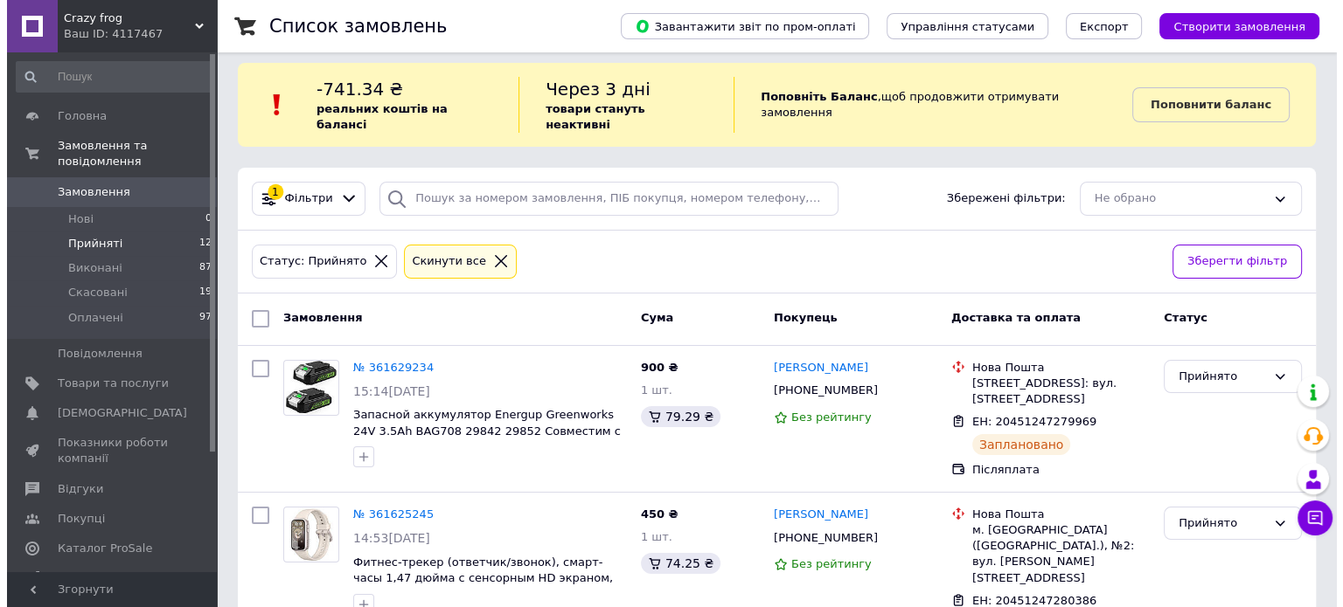
scroll to position [0, 0]
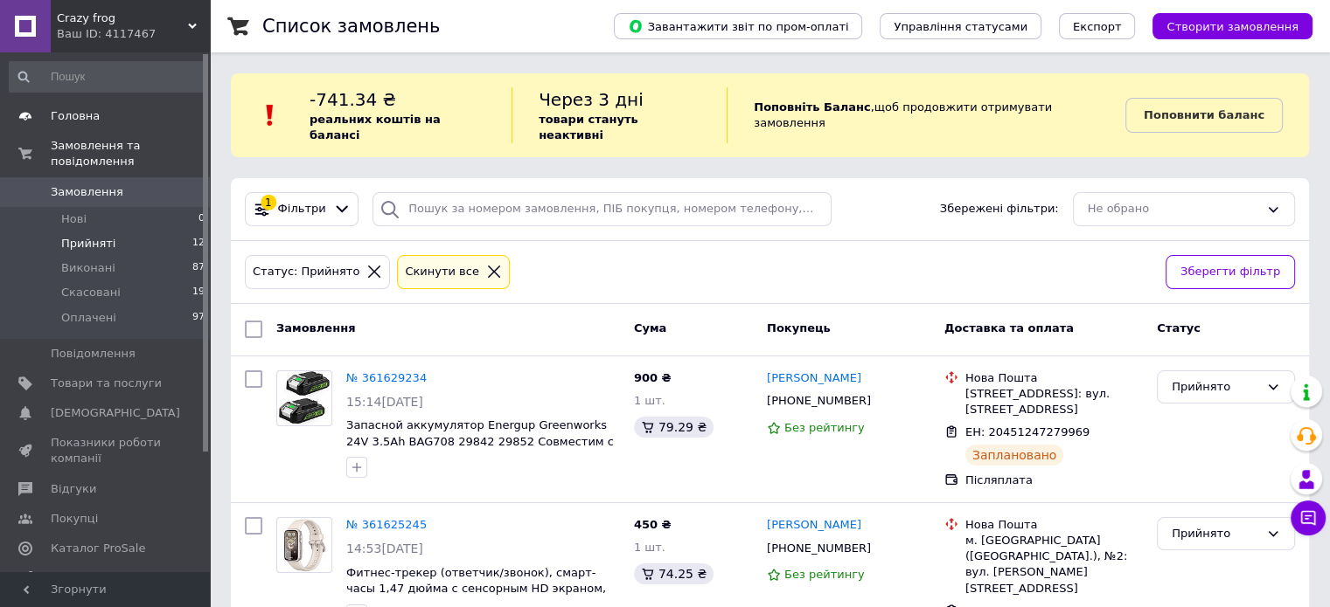
click at [112, 118] on span "Головна" at bounding box center [106, 116] width 111 height 16
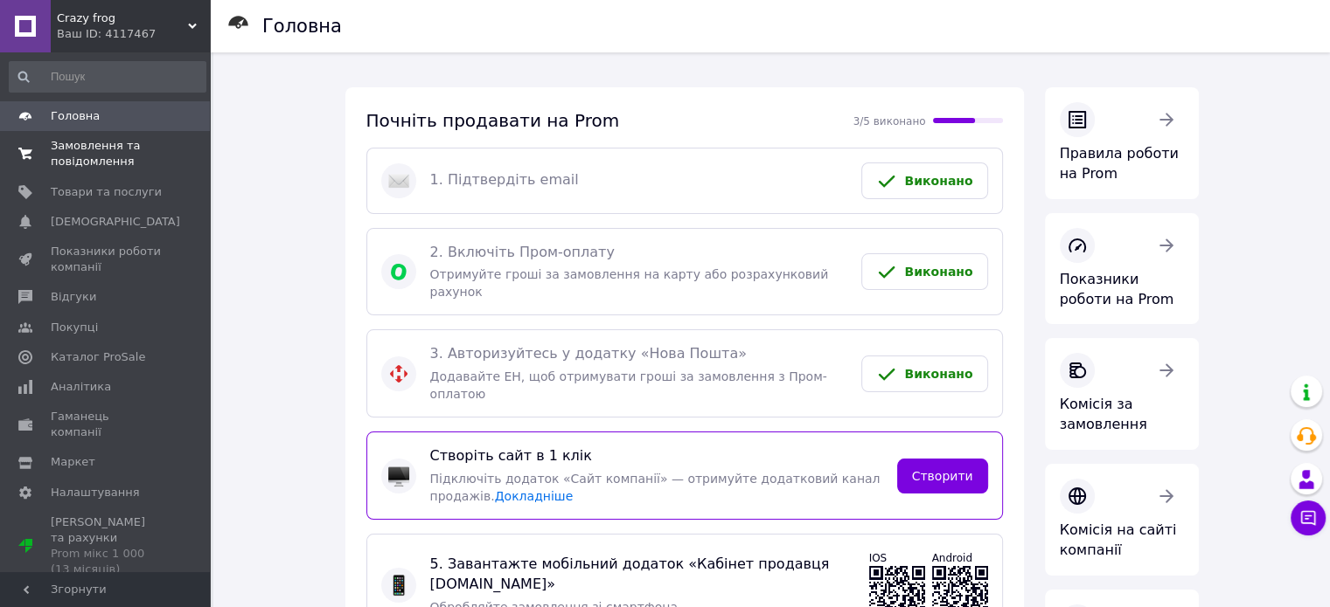
click at [87, 149] on span "Замовлення та повідомлення" at bounding box center [106, 153] width 111 height 31
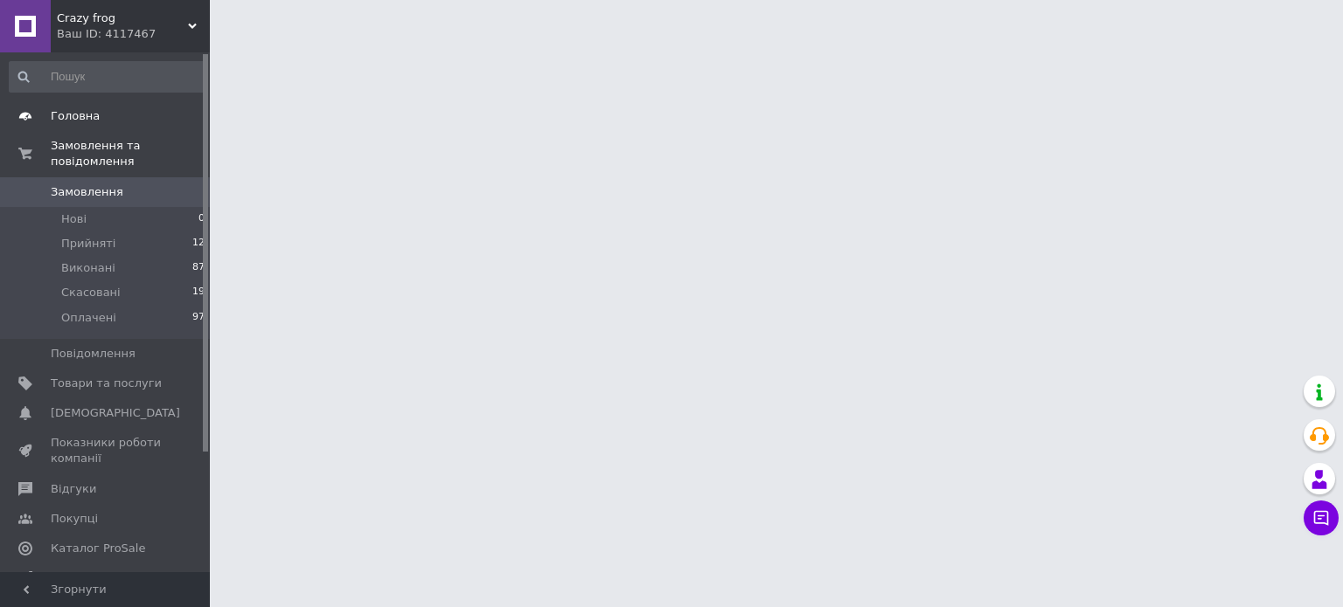
click at [94, 121] on span "Головна" at bounding box center [75, 116] width 49 height 16
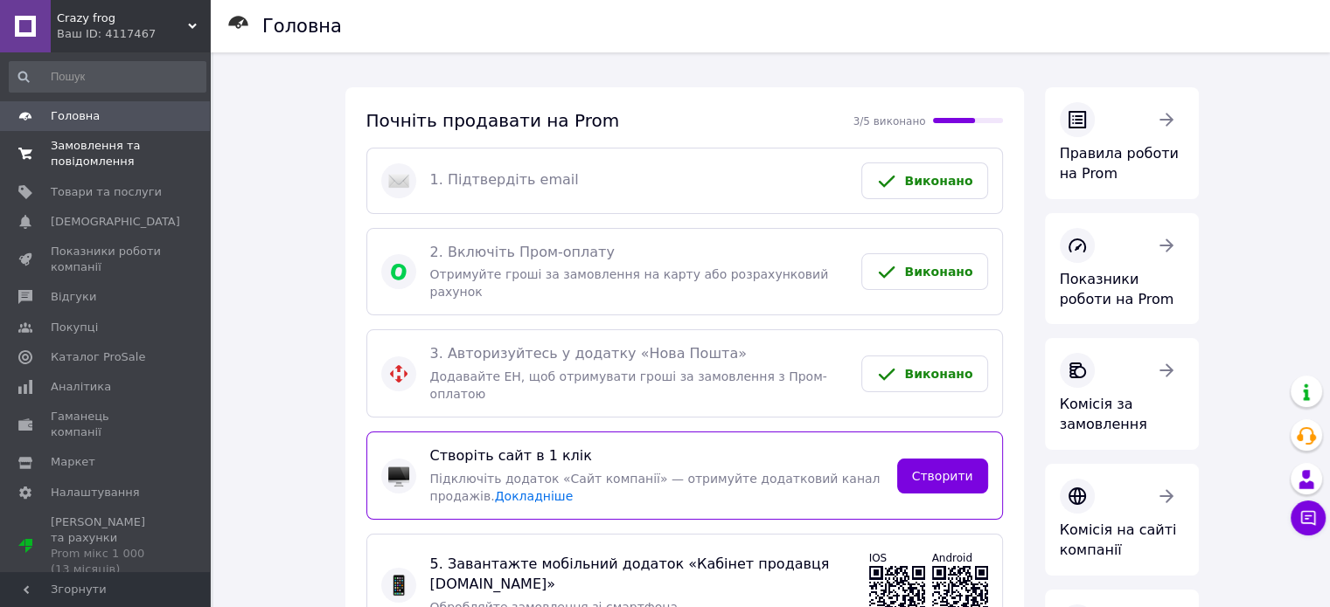
click at [124, 170] on link "Замовлення та повідомлення 0 0" at bounding box center [107, 153] width 215 height 45
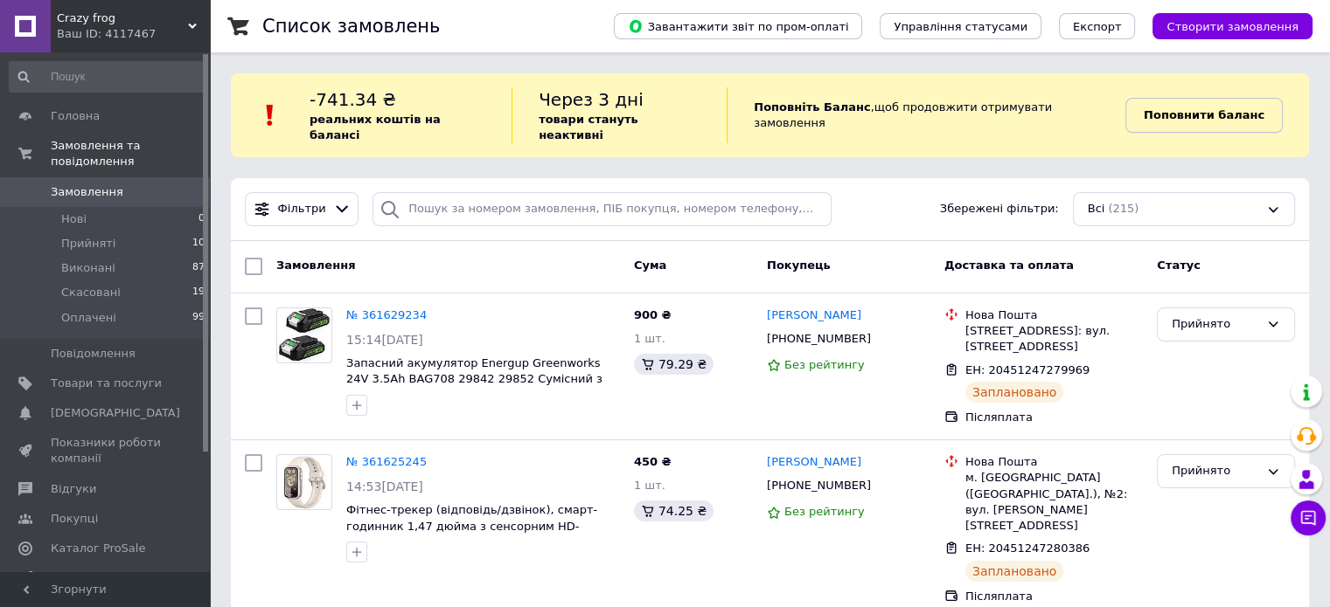
click at [1195, 115] on link "Поповнити баланс" at bounding box center [1203, 115] width 157 height 35
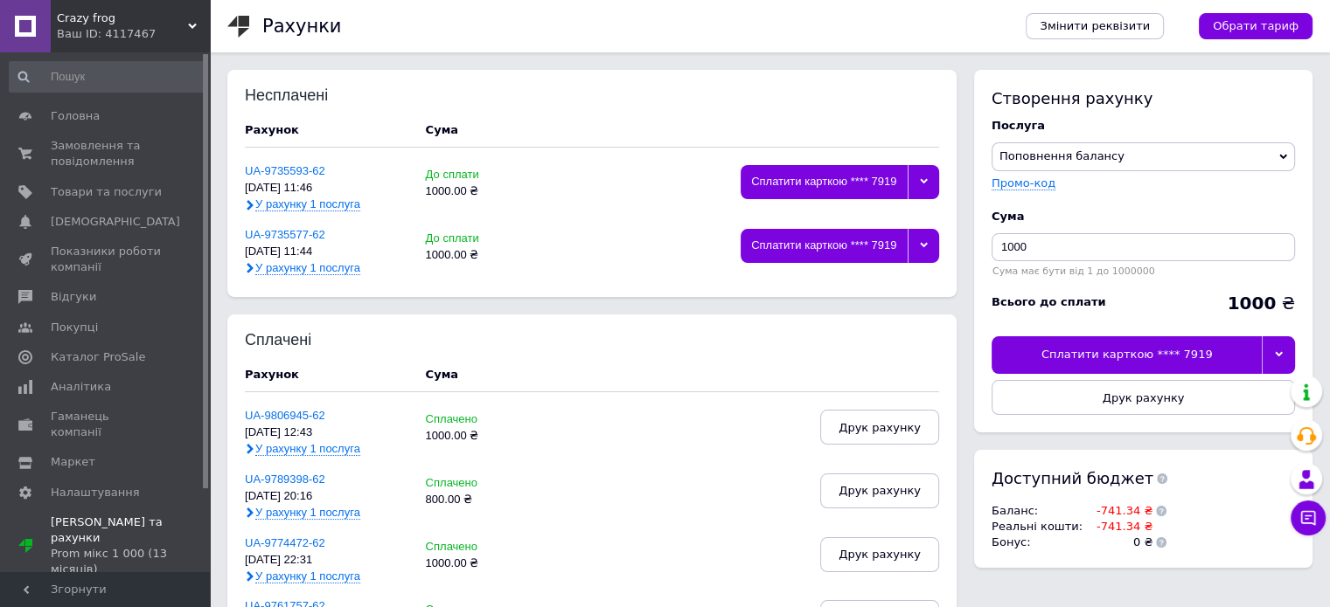
click at [1126, 359] on div "Сплатити карткою **** 7919" at bounding box center [1126, 355] width 270 height 37
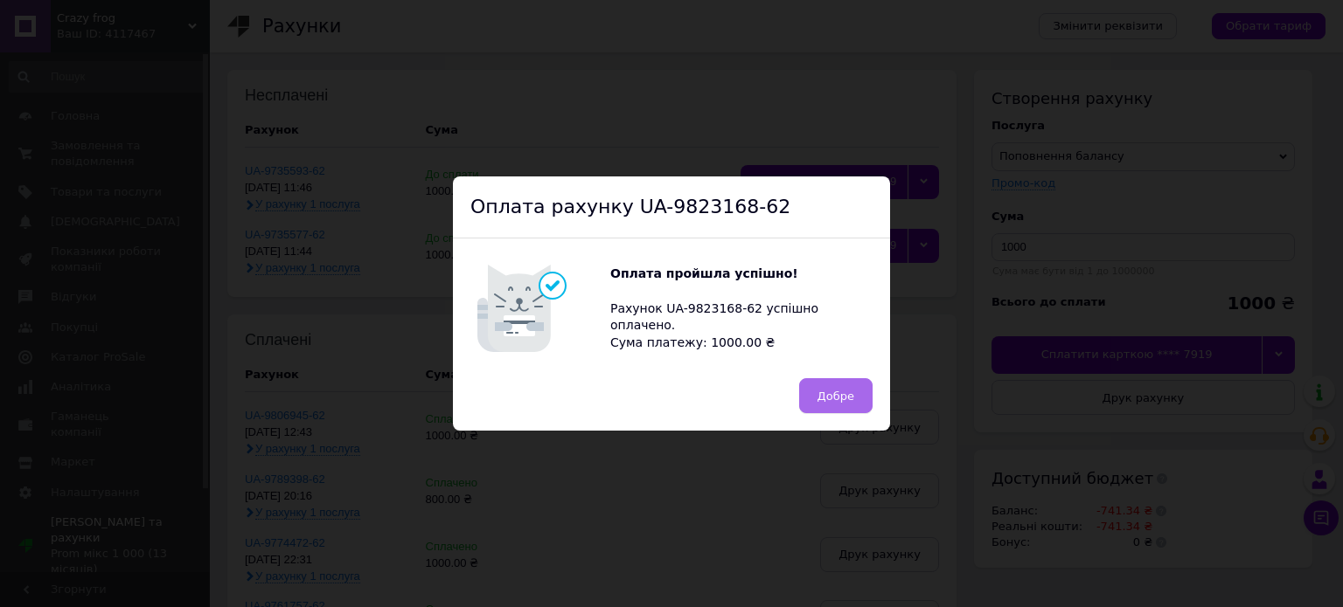
click at [850, 405] on button "Добре" at bounding box center [835, 395] width 73 height 35
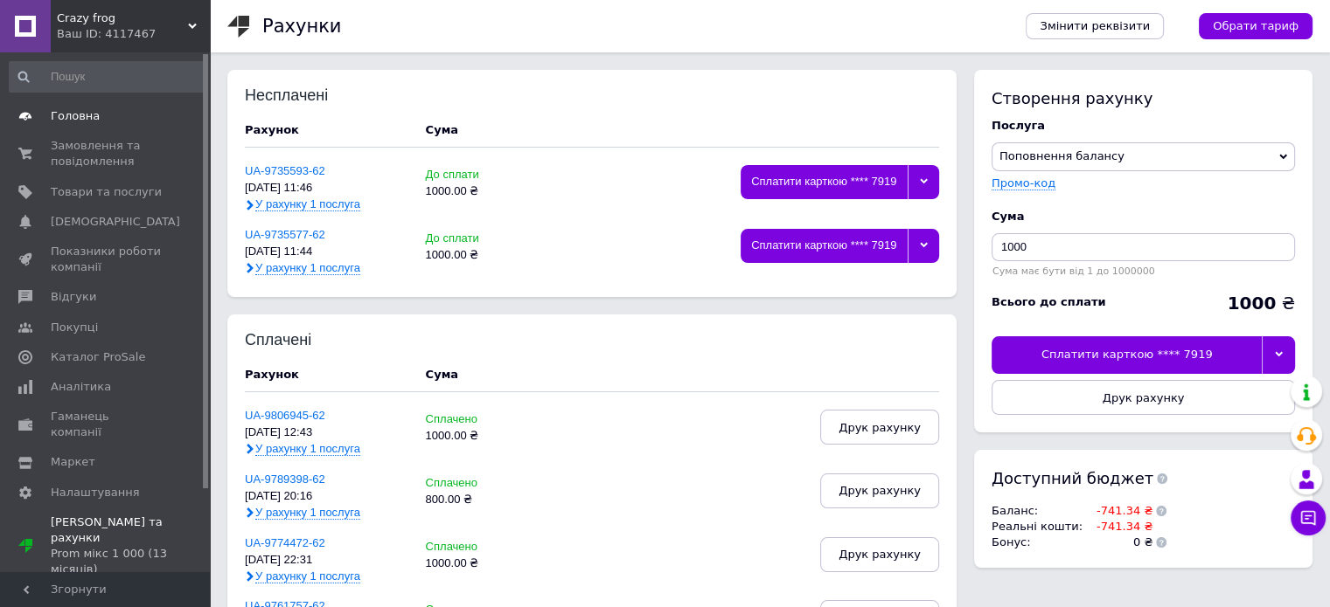
click at [140, 108] on span "Головна" at bounding box center [106, 116] width 111 height 16
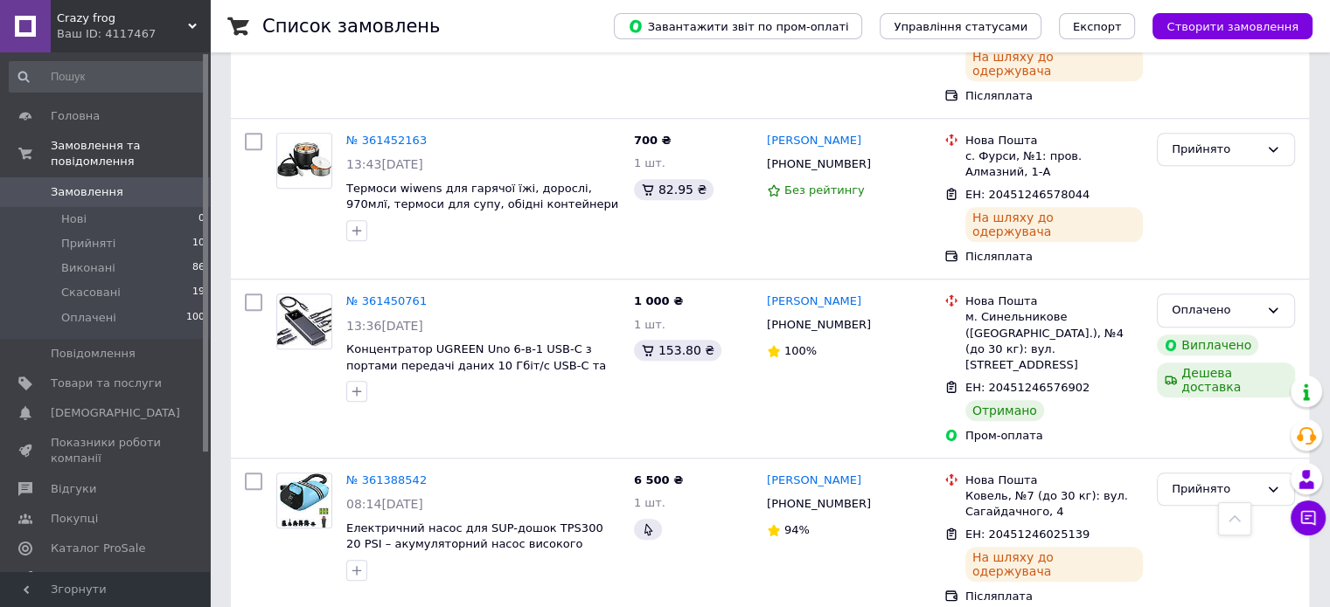
scroll to position [1573, 0]
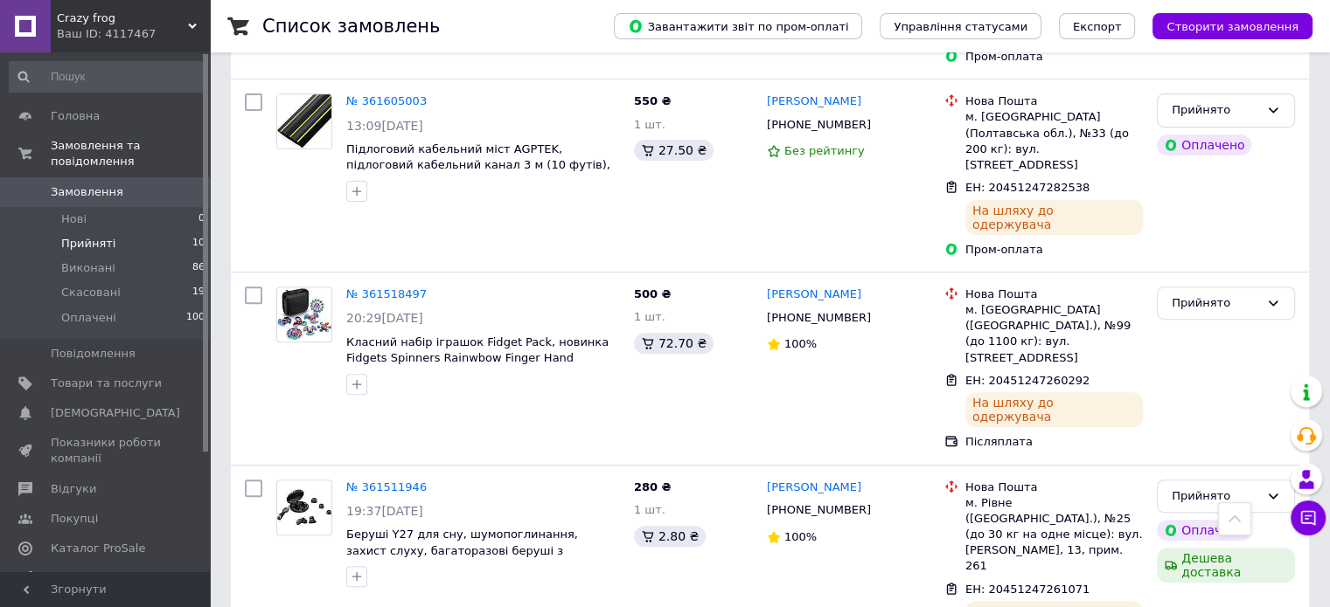
click at [108, 232] on li "Прийняті 10" at bounding box center [107, 244] width 215 height 24
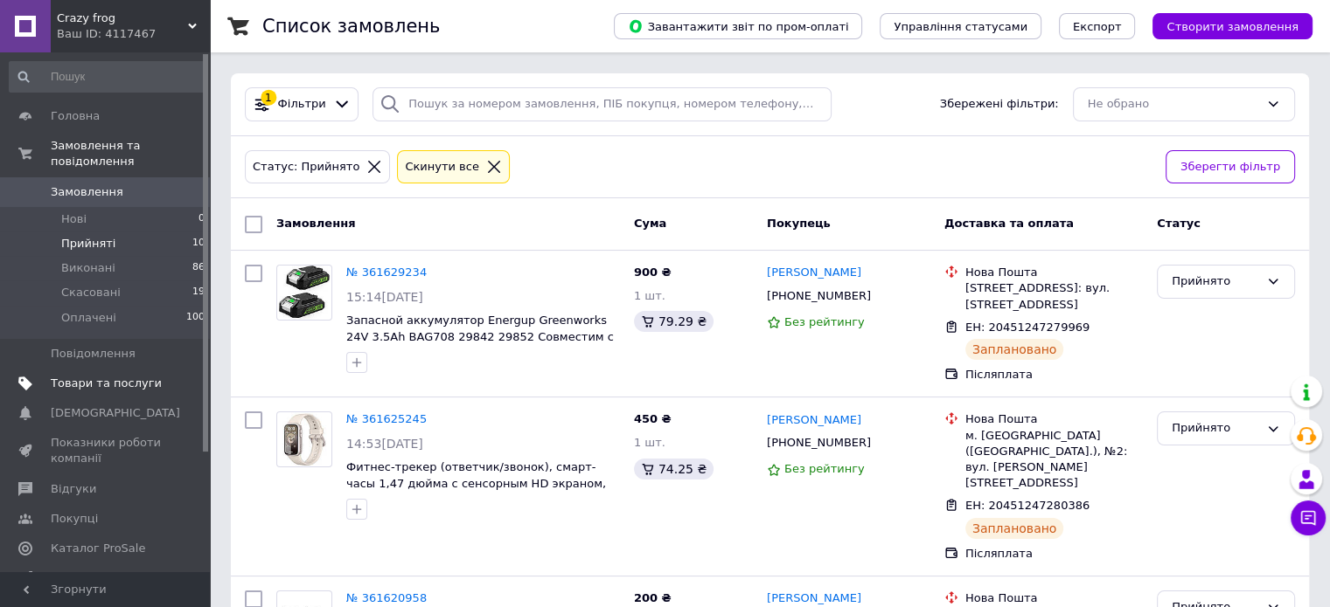
click at [59, 376] on span "Товари та послуги" at bounding box center [106, 384] width 111 height 16
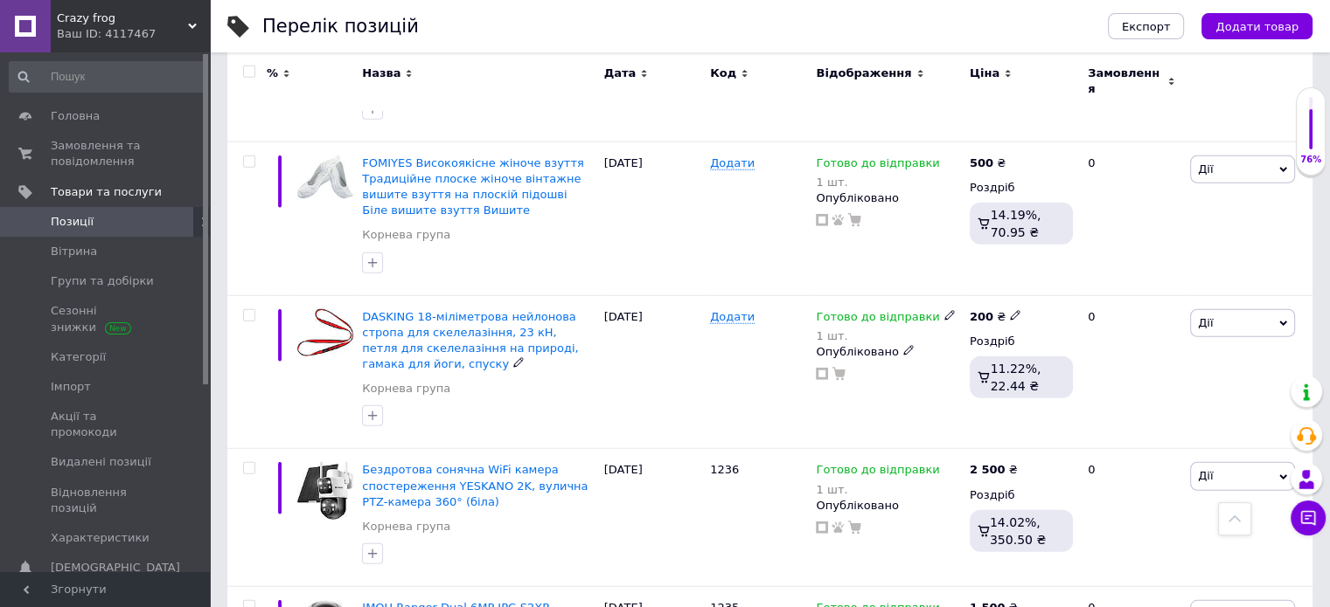
scroll to position [4545, 0]
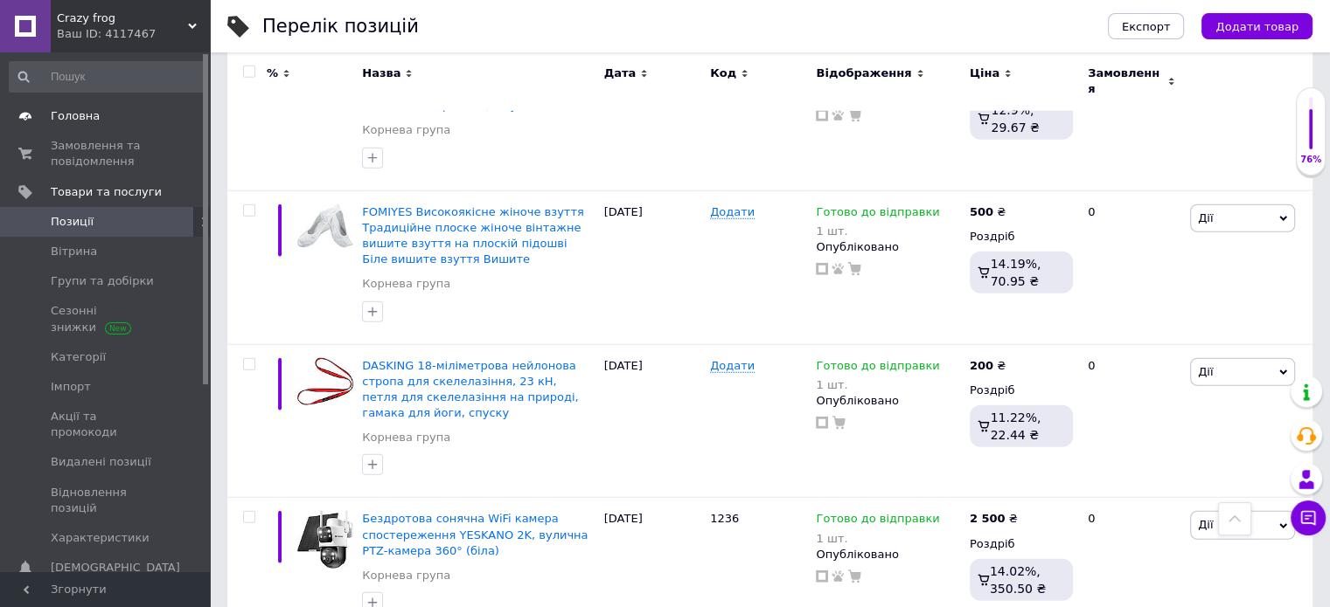
click at [143, 114] on span "Головна" at bounding box center [106, 116] width 111 height 16
